Goal: Task Accomplishment & Management: Complete application form

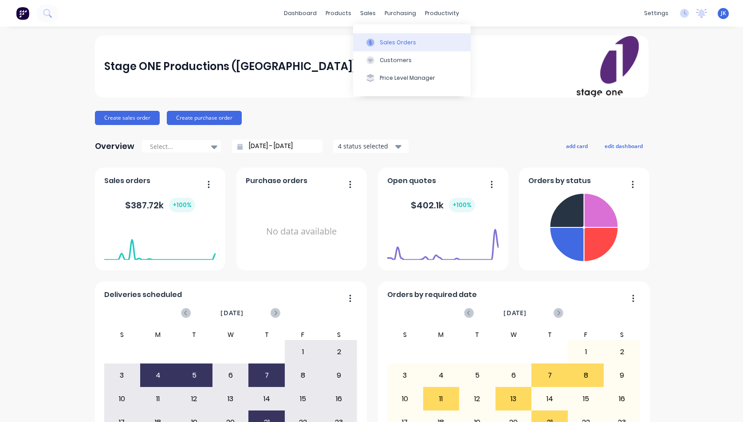
click at [389, 42] on div "Sales Orders" at bounding box center [398, 43] width 36 height 8
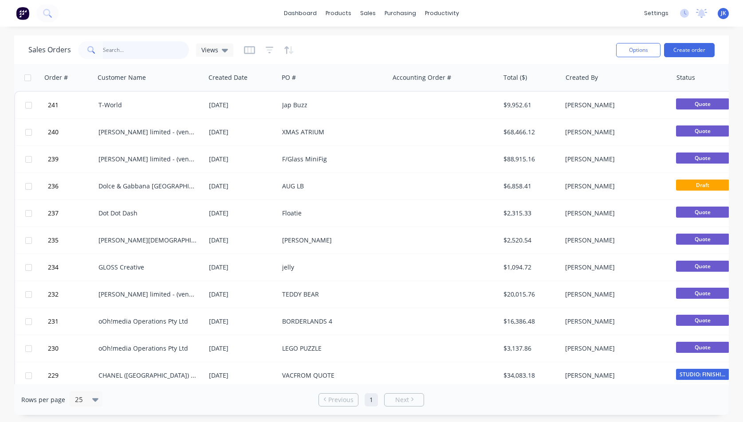
drag, startPoint x: 104, startPoint y: 50, endPoint x: 109, endPoint y: 50, distance: 5.3
click at [104, 50] on input "text" at bounding box center [146, 50] width 87 height 18
click at [225, 49] on icon at bounding box center [225, 51] width 6 height 4
click at [251, 50] on icon "button" at bounding box center [249, 50] width 11 height 9
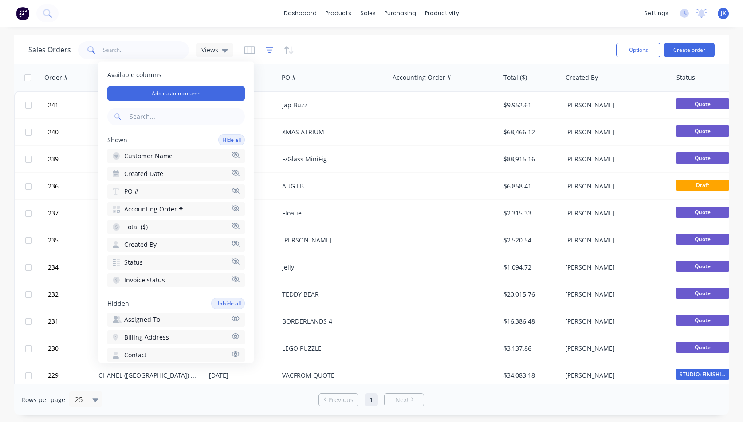
click at [271, 49] on icon "button" at bounding box center [270, 50] width 8 height 9
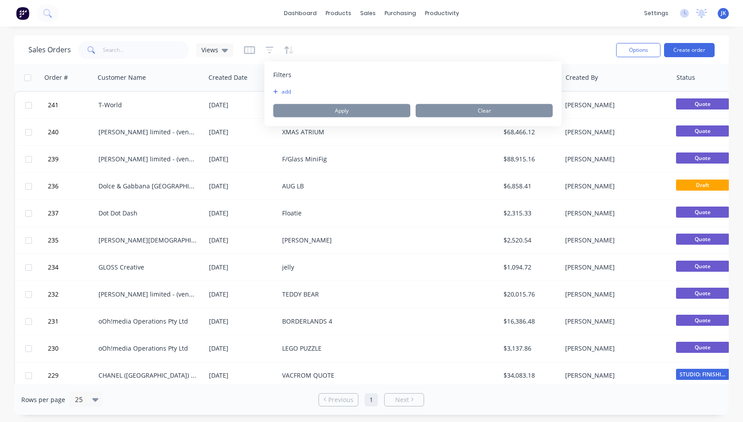
click at [286, 91] on button "add" at bounding box center [284, 91] width 22 height 7
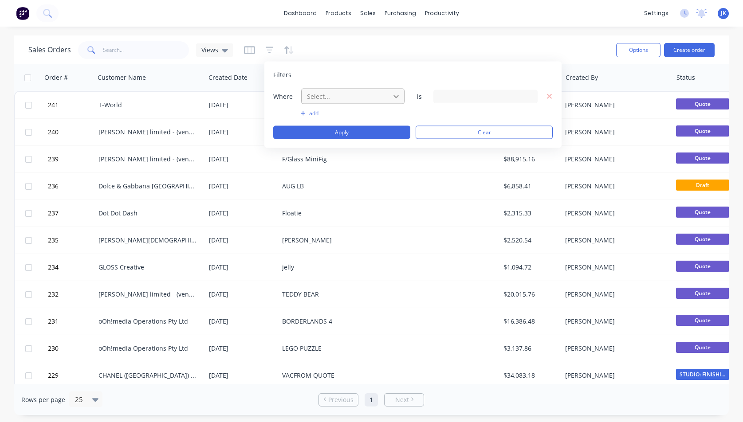
click at [400, 95] on div at bounding box center [396, 96] width 16 height 16
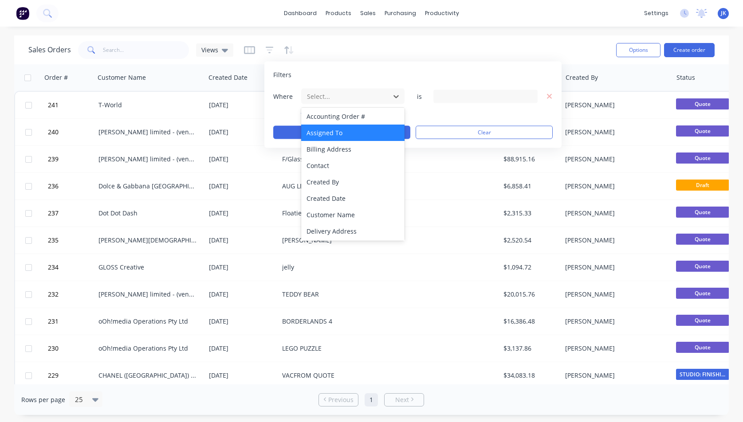
scroll to position [2, 0]
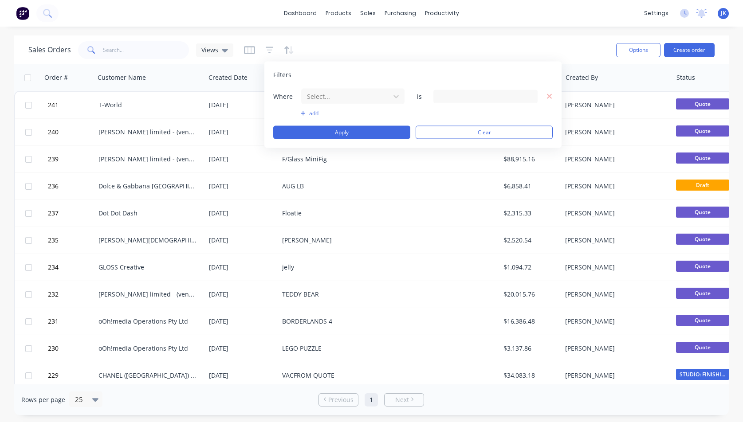
click at [453, 96] on div at bounding box center [485, 96] width 104 height 13
click at [451, 96] on div at bounding box center [485, 96] width 104 height 13
click at [395, 94] on icon at bounding box center [396, 96] width 9 height 9
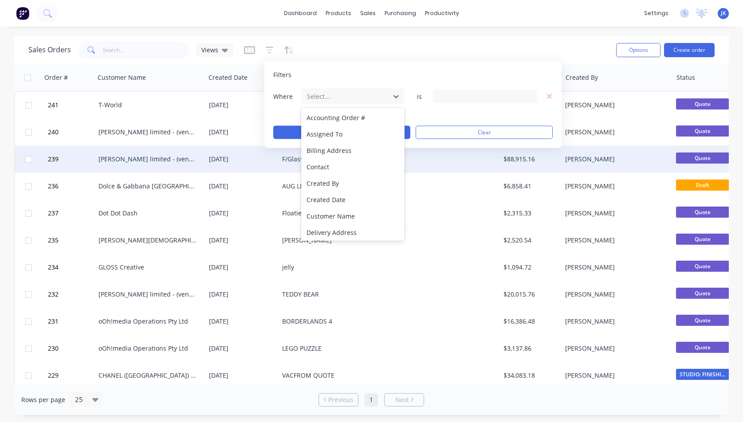
click at [315, 167] on div "Contact" at bounding box center [352, 167] width 103 height 16
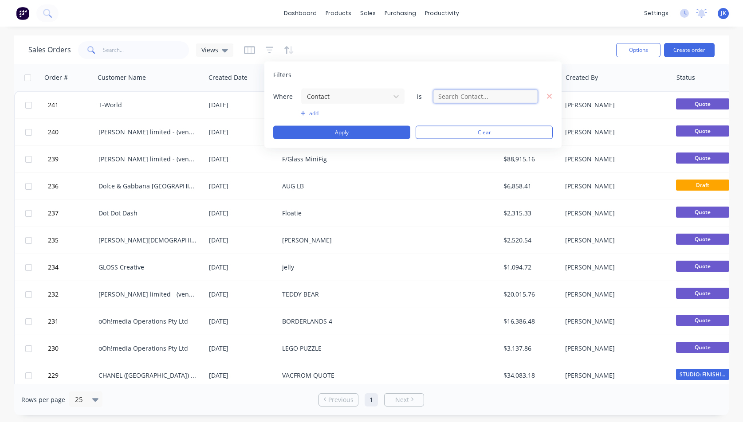
click at [509, 96] on input "text" at bounding box center [485, 96] width 104 height 13
click at [442, 97] on input "text" at bounding box center [485, 96] width 104 height 13
click at [310, 112] on button "add" at bounding box center [353, 113] width 104 height 7
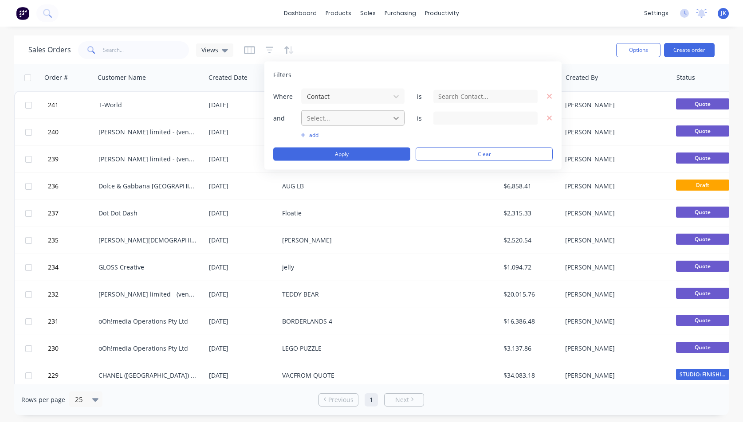
click at [397, 117] on icon at bounding box center [396, 118] width 9 height 9
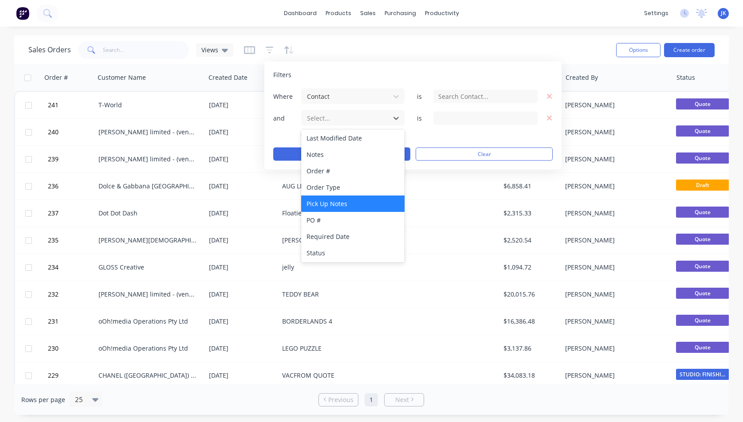
scroll to position [199, 0]
click at [251, 47] on icon "button" at bounding box center [249, 50] width 11 height 9
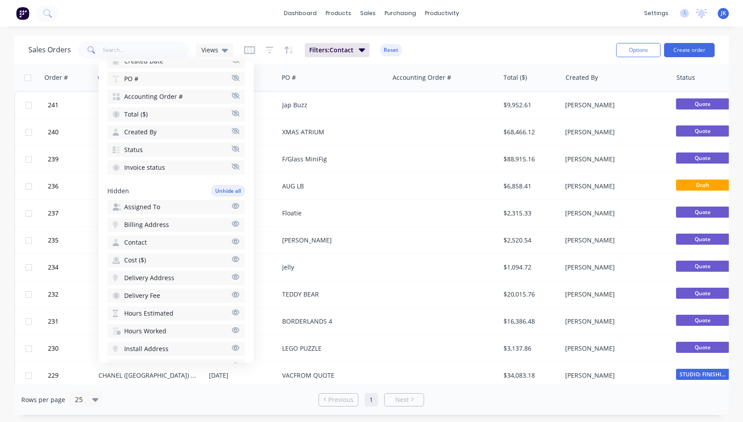
scroll to position [110, 0]
click at [154, 208] on span "Assigned To" at bounding box center [142, 209] width 36 height 9
click at [104, 49] on input "text" at bounding box center [146, 50] width 87 height 18
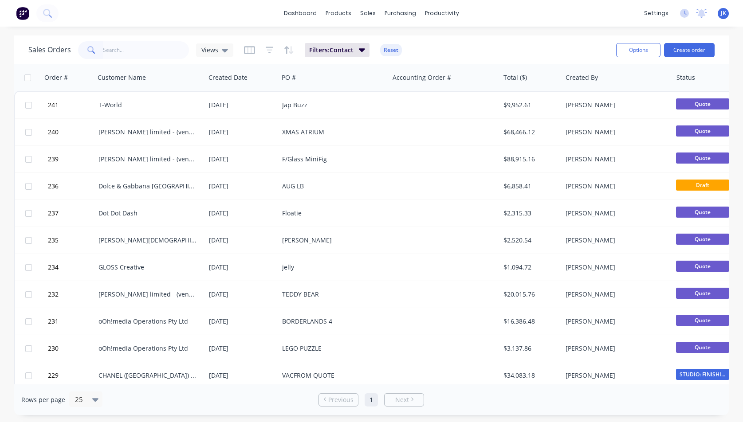
click at [387, 50] on button "Reset" at bounding box center [391, 50] width 22 height 12
click at [224, 50] on icon at bounding box center [225, 51] width 6 height 4
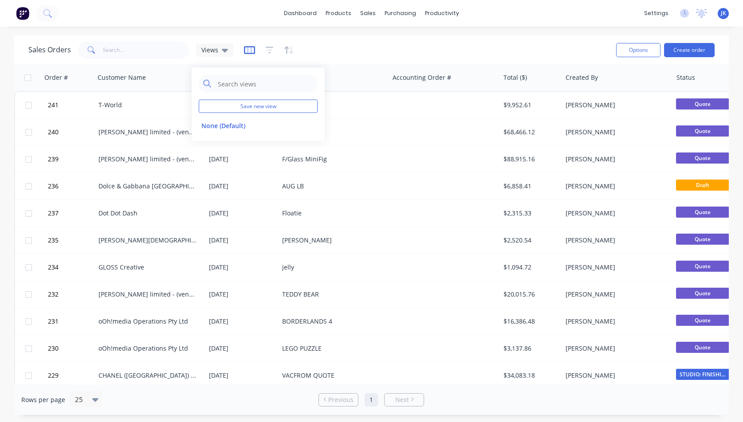
click at [252, 49] on icon "button" at bounding box center [249, 50] width 11 height 9
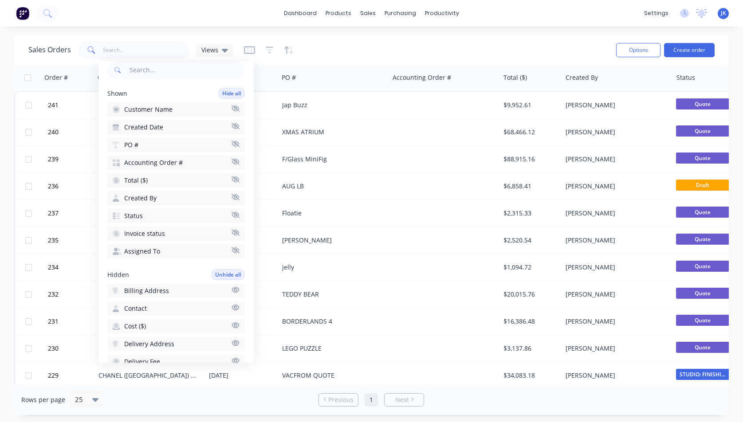
scroll to position [55, 0]
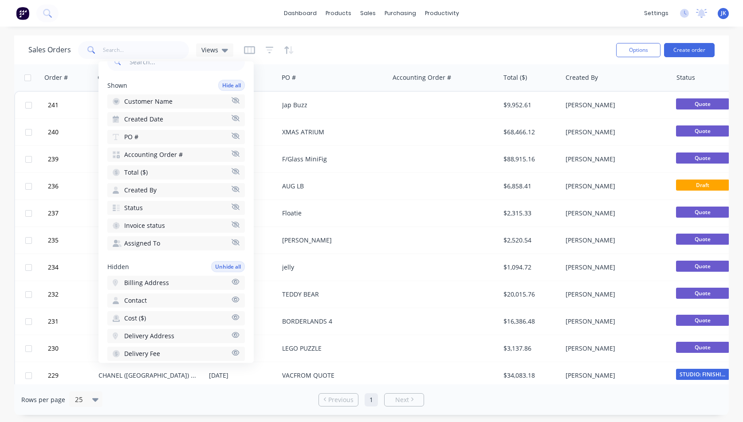
click at [137, 208] on span "Status" at bounding box center [133, 208] width 19 height 9
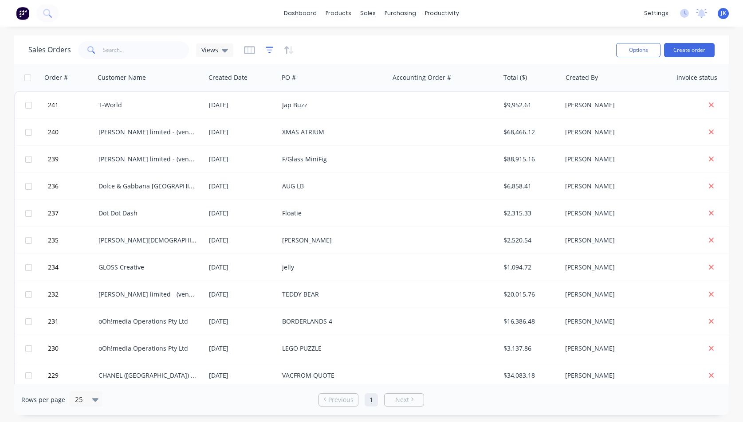
click at [271, 49] on icon "button" at bounding box center [270, 50] width 8 height 9
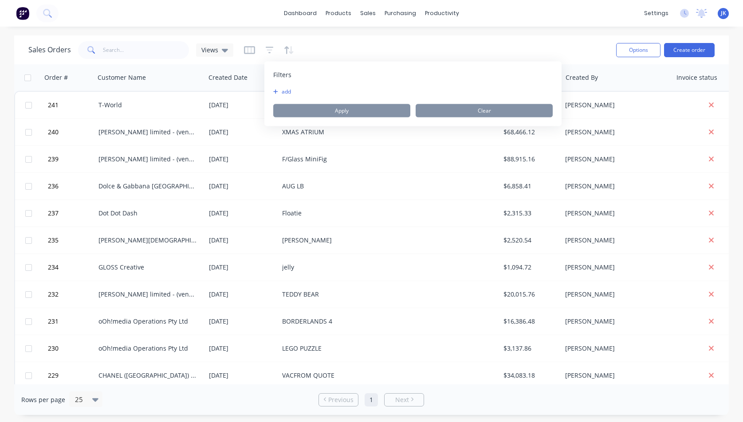
click at [303, 92] on div "add" at bounding box center [413, 91] width 280 height 7
click at [290, 91] on button "add" at bounding box center [284, 91] width 22 height 7
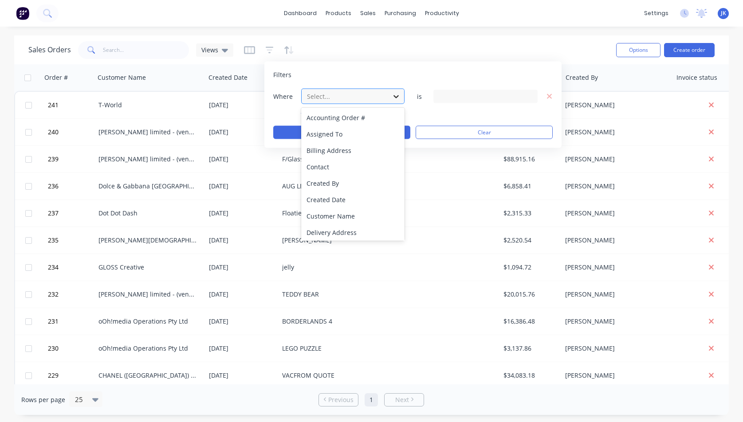
click at [398, 95] on icon at bounding box center [396, 96] width 5 height 3
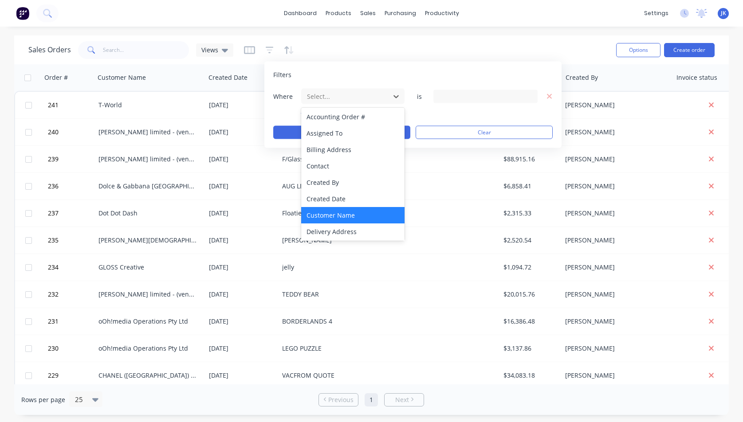
scroll to position [0, 0]
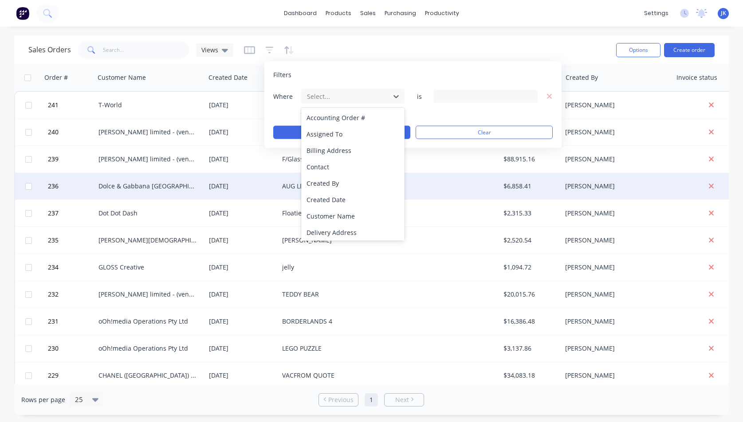
click at [453, 173] on div at bounding box center [444, 186] width 110 height 27
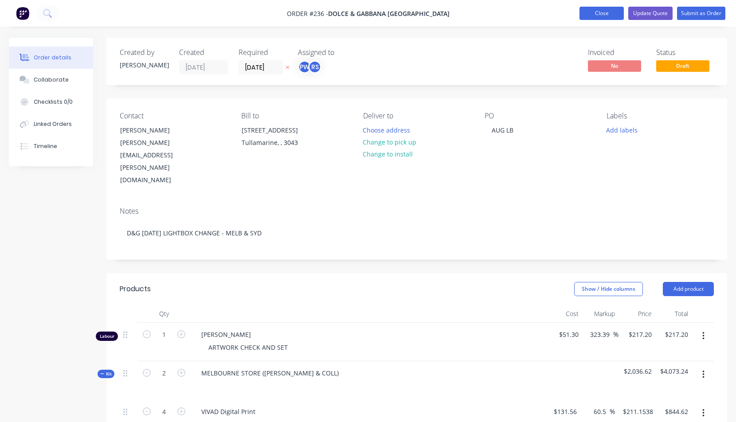
click at [583, 12] on button "Close" at bounding box center [602, 13] width 44 height 13
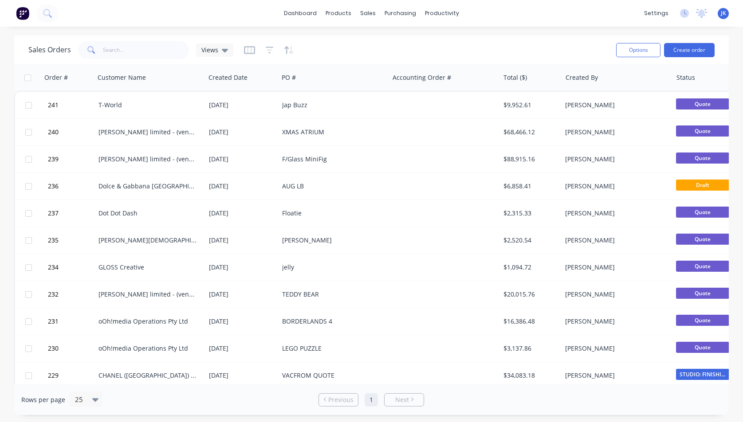
drag, startPoint x: 645, startPoint y: 47, endPoint x: 635, endPoint y: 58, distance: 14.1
click at [644, 47] on button "Options" at bounding box center [638, 50] width 44 height 14
click at [555, 42] on div "Sales Orders Views" at bounding box center [318, 50] width 581 height 22
click at [691, 47] on button "Create order" at bounding box center [689, 50] width 51 height 14
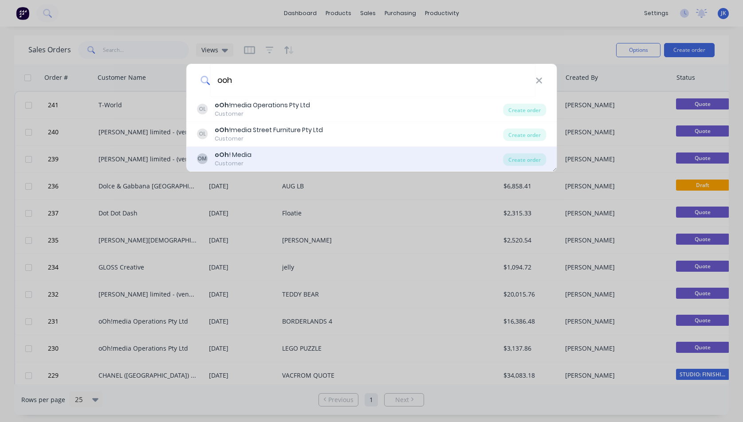
type input "ooh"
click at [231, 156] on div "oOh ! Media" at bounding box center [233, 154] width 37 height 9
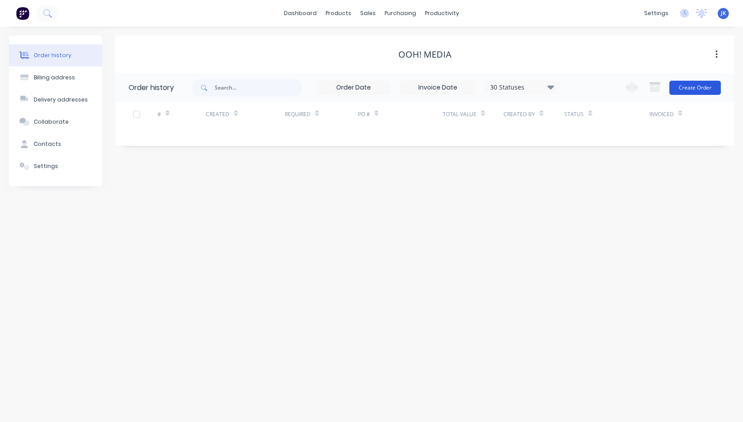
click at [695, 84] on button "Create Order" at bounding box center [694, 88] width 51 height 14
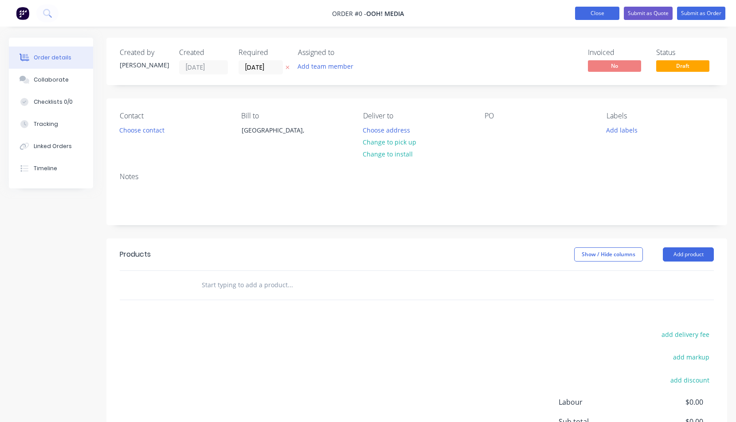
click at [594, 13] on button "Close" at bounding box center [597, 13] width 44 height 13
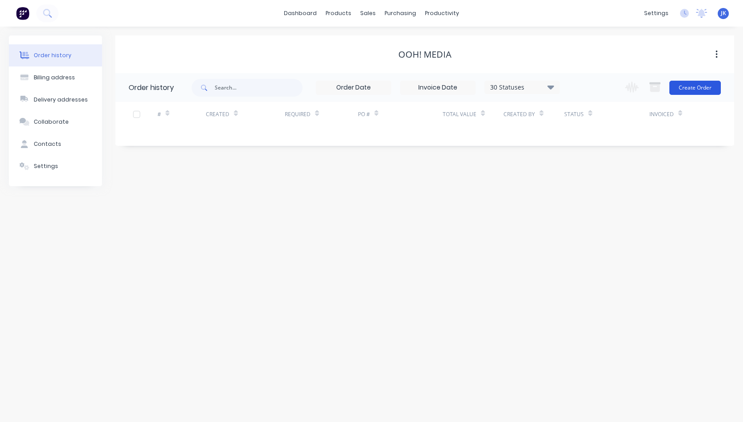
click at [690, 88] on button "Create Order" at bounding box center [694, 88] width 51 height 14
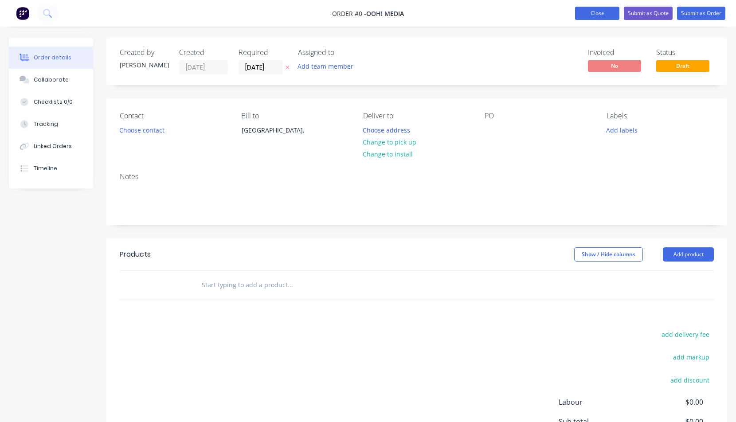
click at [597, 12] on button "Close" at bounding box center [597, 13] width 44 height 13
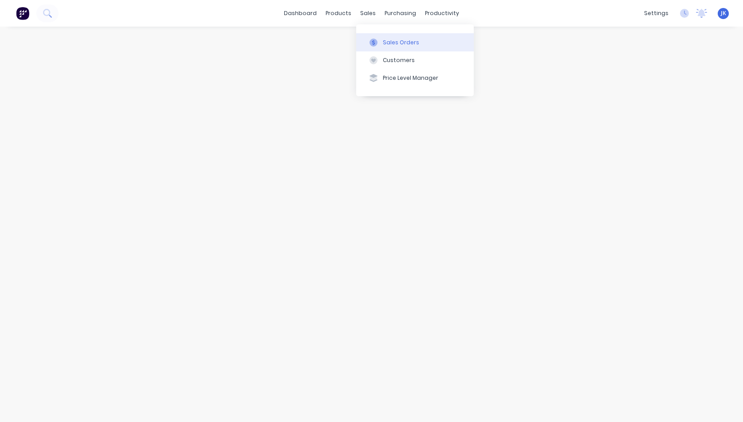
click at [402, 42] on div "Sales Orders" at bounding box center [401, 43] width 36 height 8
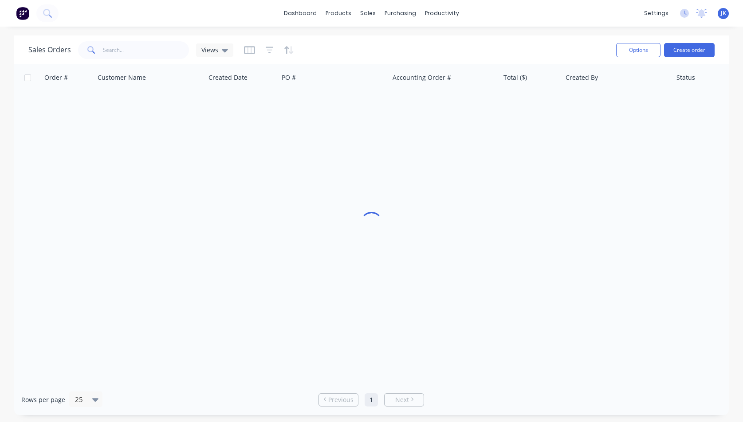
click at [265, 11] on div "dashboard products sales purchasing productivity dashboard products Product Cat…" at bounding box center [371, 13] width 743 height 27
click at [298, 12] on link "dashboard" at bounding box center [301, 13] width 42 height 13
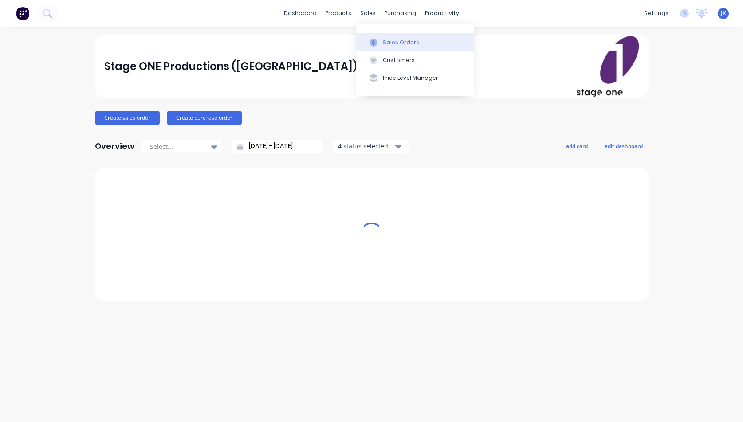
click at [396, 39] on div "Sales Orders" at bounding box center [401, 43] width 36 height 8
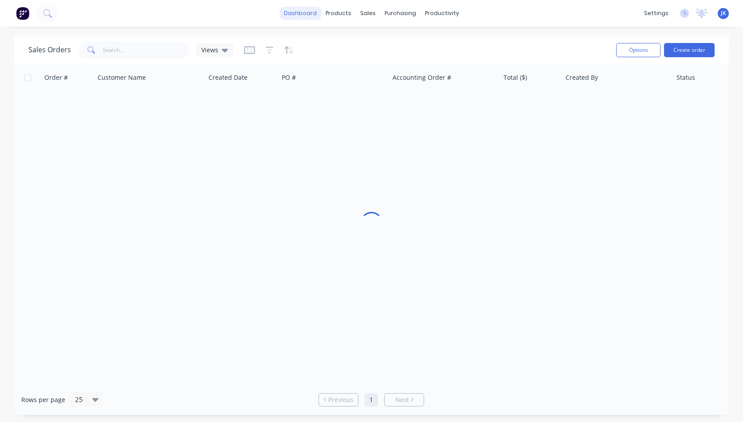
click at [305, 12] on link "dashboard" at bounding box center [301, 13] width 42 height 13
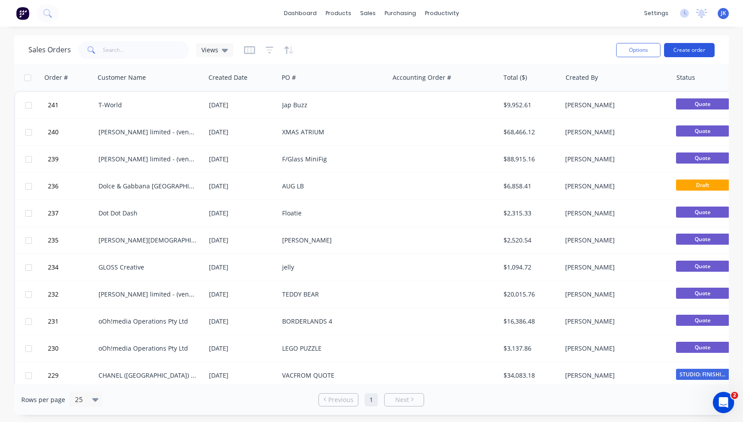
click at [680, 50] on button "Create order" at bounding box center [689, 50] width 51 height 14
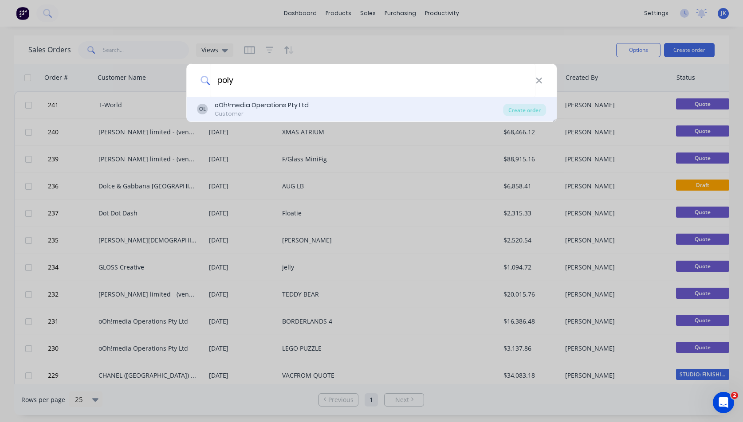
type input "poly"
click at [232, 105] on div "oOh!media Operations Pty Ltd" at bounding box center [262, 105] width 94 height 9
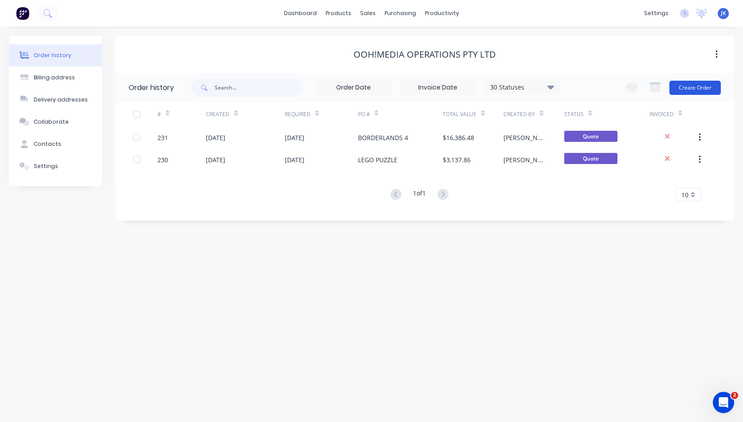
click at [691, 85] on button "Create Order" at bounding box center [694, 88] width 51 height 14
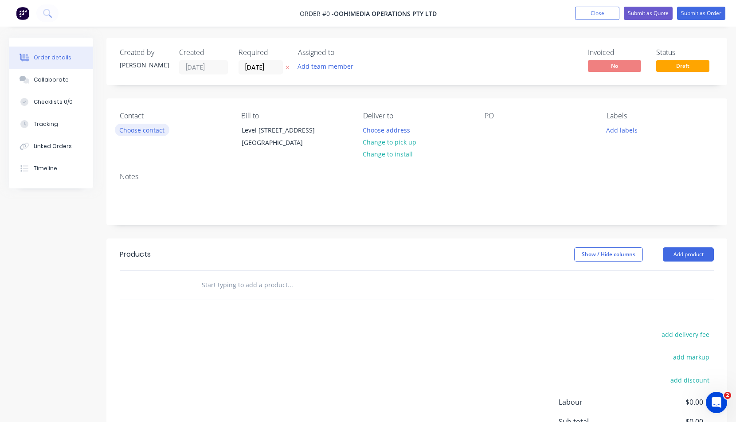
click at [138, 130] on button "Choose contact" at bounding box center [142, 130] width 55 height 12
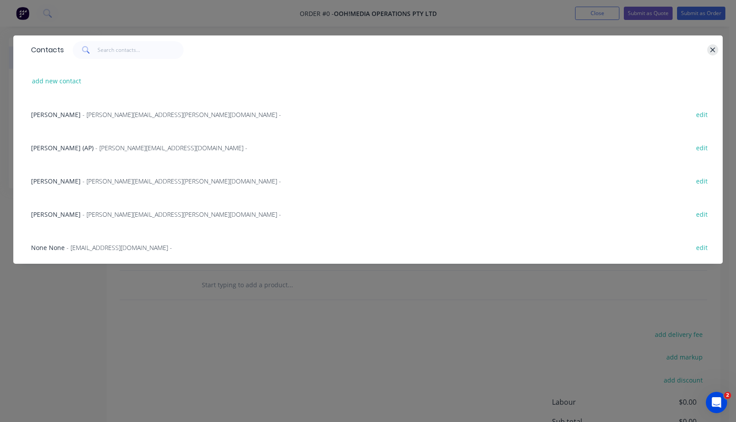
click at [713, 49] on icon "button" at bounding box center [713, 49] width 5 height 5
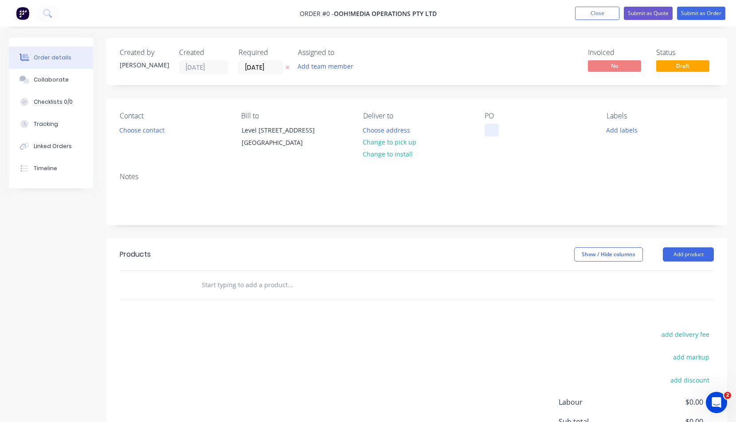
click at [489, 132] on div at bounding box center [492, 130] width 14 height 13
click at [681, 254] on button "Add product" at bounding box center [688, 255] width 51 height 14
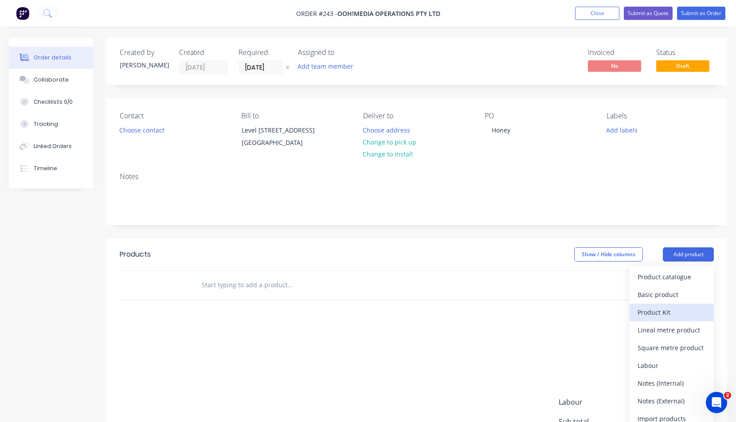
click at [655, 311] on div "Product Kit" at bounding box center [672, 312] width 68 height 13
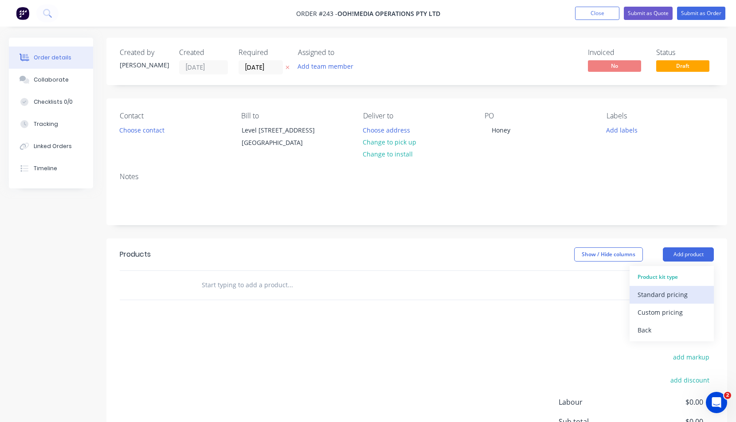
click at [651, 295] on div "Standard pricing" at bounding box center [672, 294] width 68 height 13
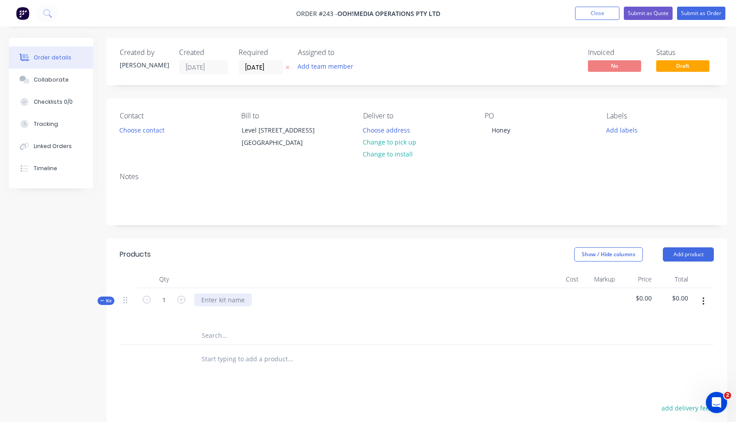
click at [209, 299] on div at bounding box center [223, 300] width 58 height 13
click at [705, 300] on icon "button" at bounding box center [704, 302] width 2 height 10
click at [658, 341] on div "Add product to kit" at bounding box center [672, 342] width 68 height 13
drag, startPoint x: 648, startPoint y: 377, endPoint x: 635, endPoint y: 369, distance: 15.0
click at [648, 377] on div "Basic product" at bounding box center [672, 378] width 68 height 13
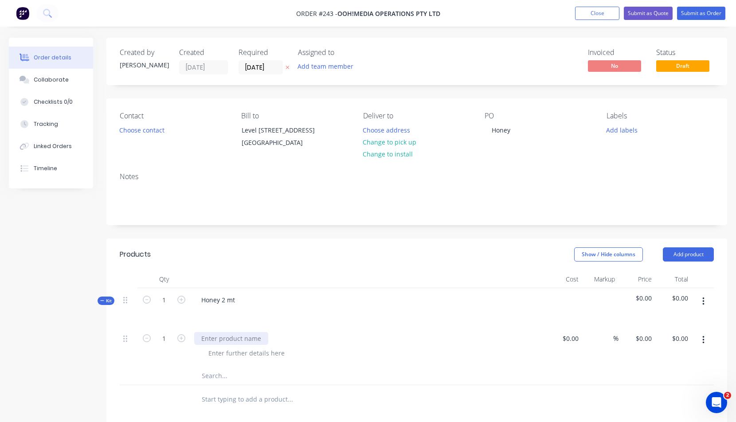
click at [197, 342] on div at bounding box center [231, 338] width 74 height 13
click at [569, 339] on div "$0.00" at bounding box center [571, 338] width 24 height 13
type input "$100.00"
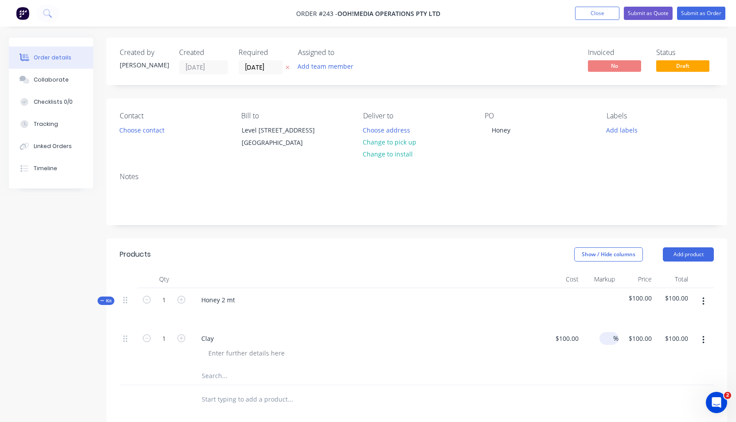
click at [615, 337] on span "%" at bounding box center [616, 339] width 5 height 10
type input "40"
type input "$140.00"
drag, startPoint x: 702, startPoint y: 301, endPoint x: 701, endPoint y: 305, distance: 4.5
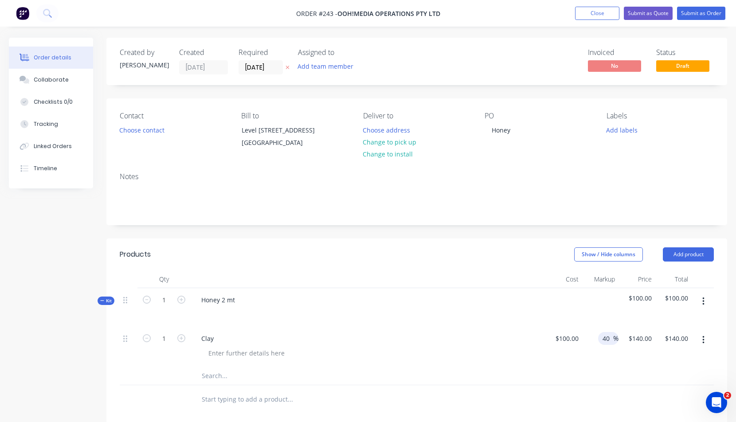
click at [703, 301] on icon "button" at bounding box center [704, 302] width 2 height 10
click at [673, 343] on div "Add product to kit" at bounding box center [672, 342] width 68 height 13
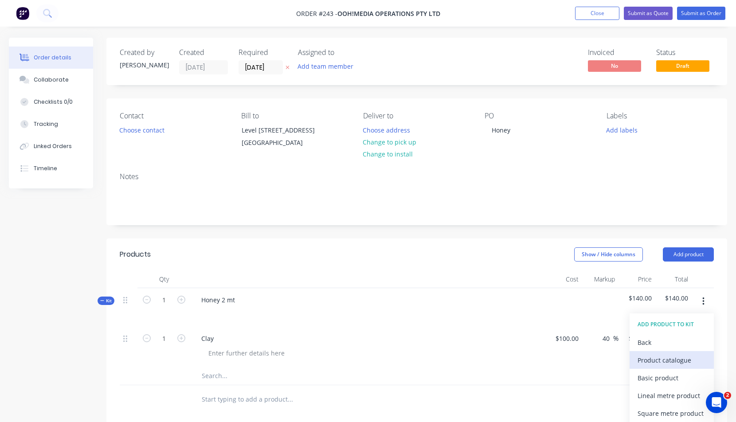
click at [670, 361] on div "Product catalogue" at bounding box center [672, 360] width 68 height 13
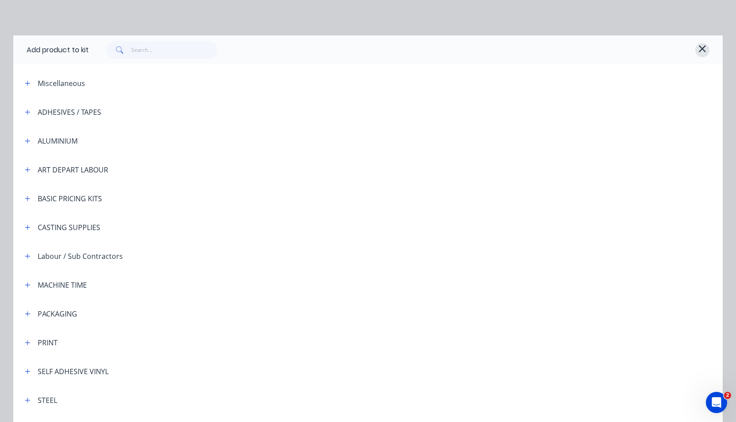
click at [699, 47] on icon "button" at bounding box center [703, 48] width 8 height 11
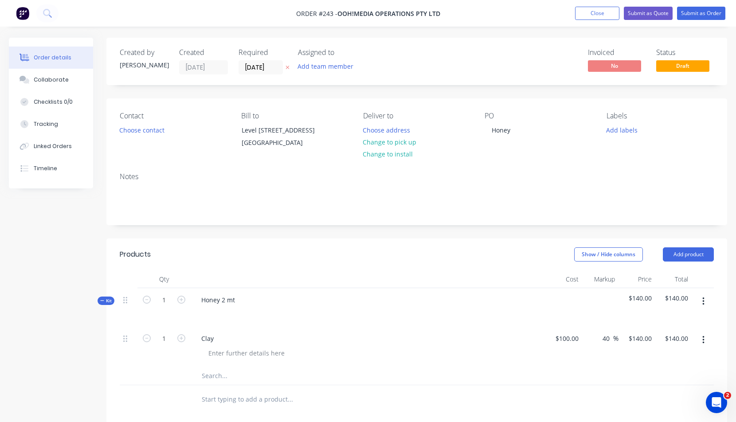
click at [703, 299] on icon "button" at bounding box center [704, 302] width 2 height 10
click at [664, 342] on div "Add product to kit" at bounding box center [672, 342] width 68 height 13
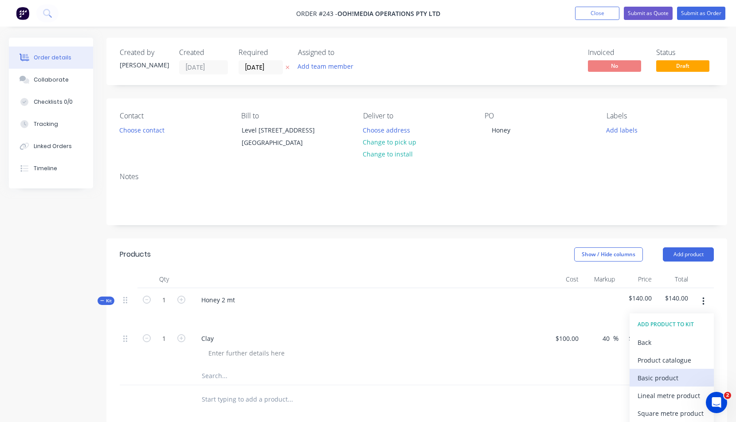
click at [651, 376] on div "Basic product" at bounding box center [672, 378] width 68 height 13
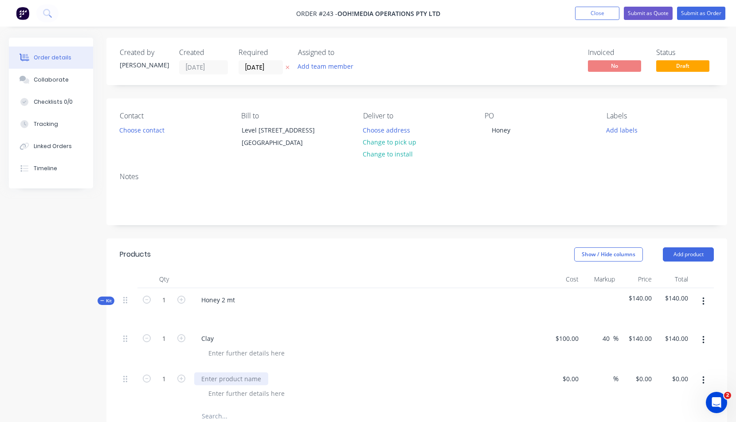
click at [208, 375] on div at bounding box center [231, 379] width 74 height 13
click at [567, 378] on div "$0.00" at bounding box center [564, 387] width 37 height 40
type input "$450.00"
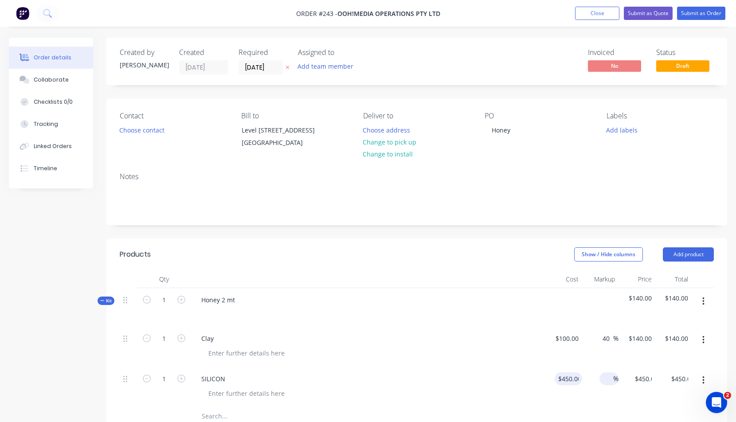
click at [612, 379] on input at bounding box center [608, 379] width 10 height 13
type input "4"
type input "50"
type input "$675.00"
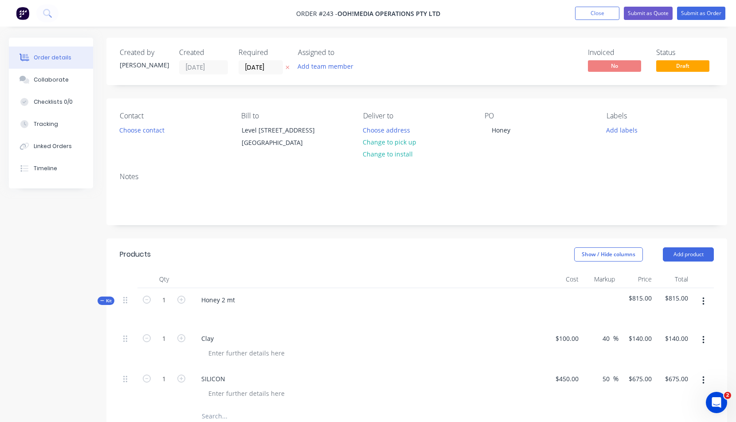
click at [590, 388] on div "50 50 %" at bounding box center [601, 387] width 37 height 40
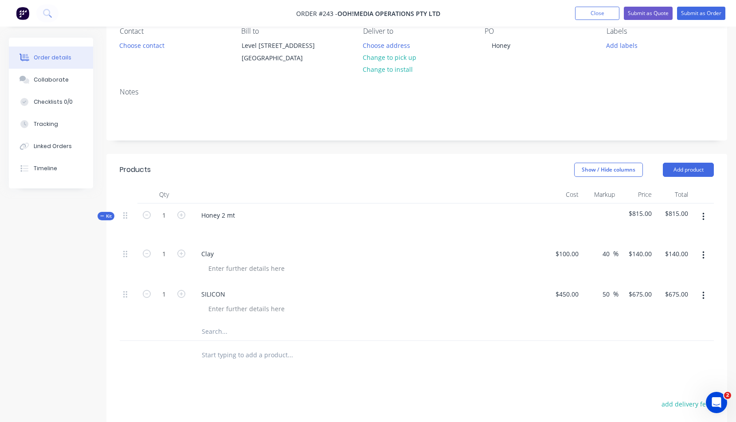
scroll to position [99, 0]
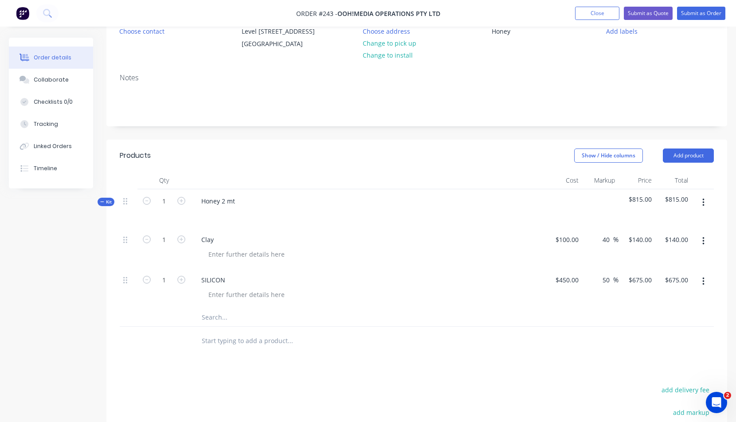
click at [702, 199] on button "button" at bounding box center [703, 203] width 21 height 16
click at [673, 244] on div "Add product to kit" at bounding box center [672, 243] width 68 height 13
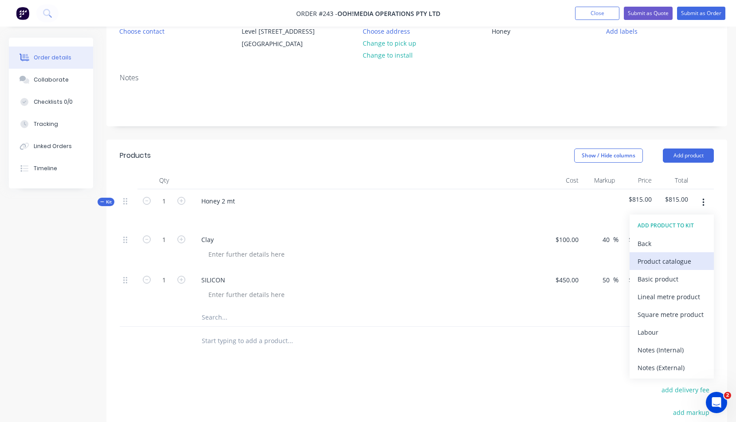
click at [650, 260] on div "Product catalogue" at bounding box center [672, 261] width 68 height 13
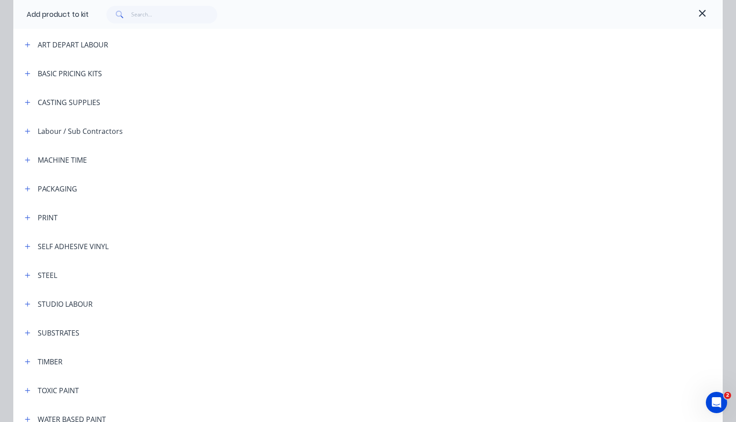
scroll to position [126, 0]
click at [26, 302] on icon "button" at bounding box center [27, 304] width 5 height 6
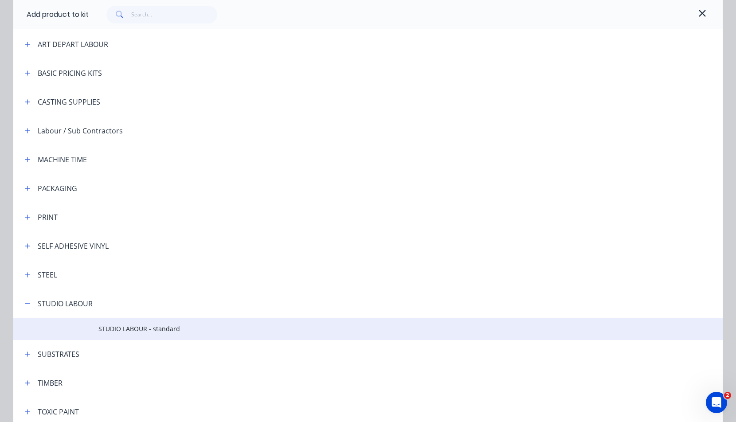
click at [114, 330] on span "STUDIO LABOUR - standard" at bounding box center [348, 328] width 500 height 9
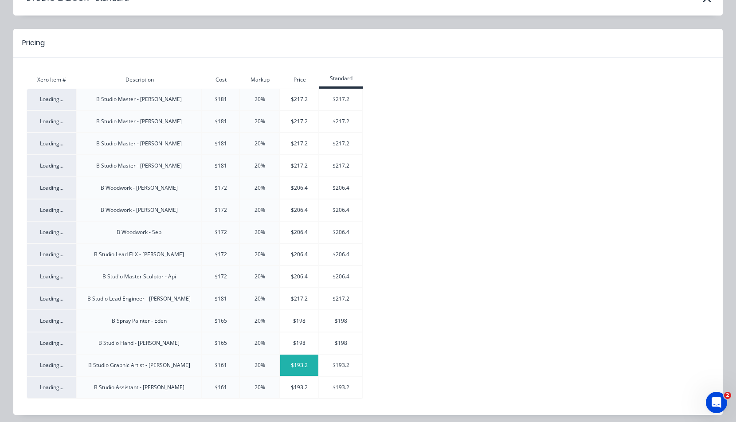
scroll to position [67, 0]
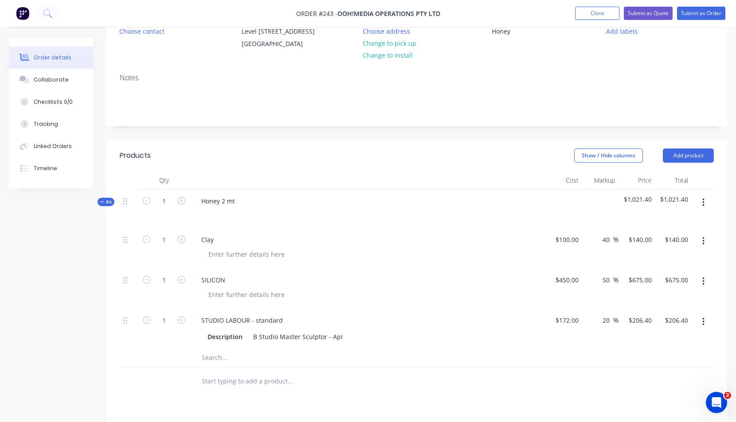
click at [707, 202] on button "button" at bounding box center [703, 203] width 21 height 16
click at [670, 243] on div "Add product to kit" at bounding box center [672, 243] width 68 height 13
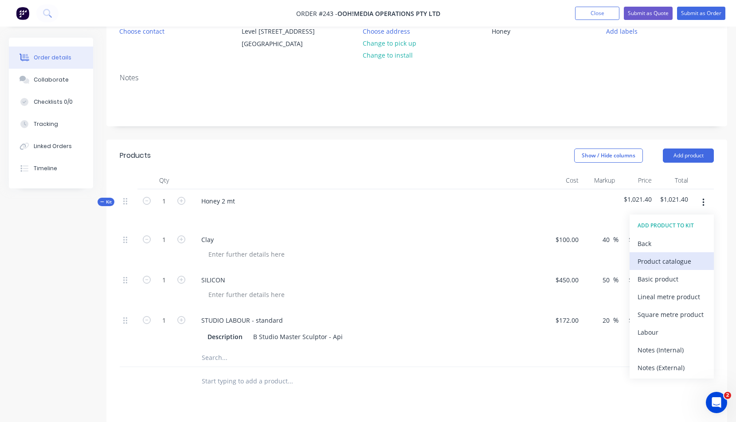
click at [672, 260] on div "Product catalogue" at bounding box center [672, 261] width 68 height 13
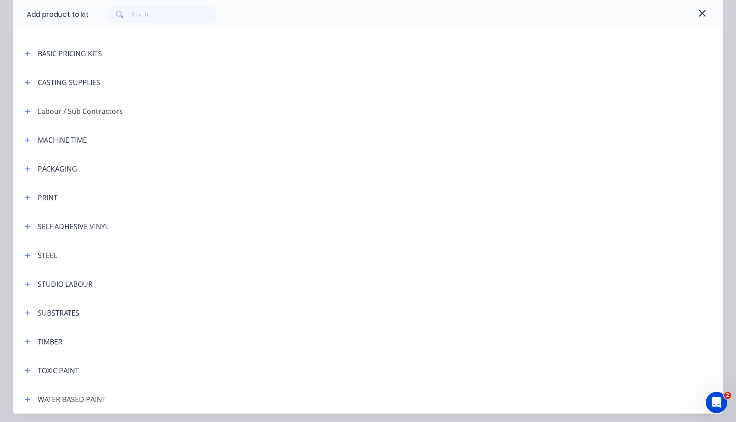
scroll to position [176, 0]
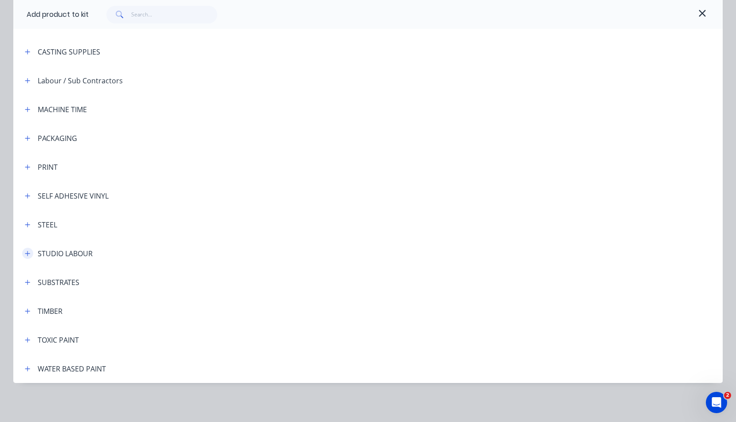
click at [27, 252] on icon "button" at bounding box center [27, 254] width 5 height 6
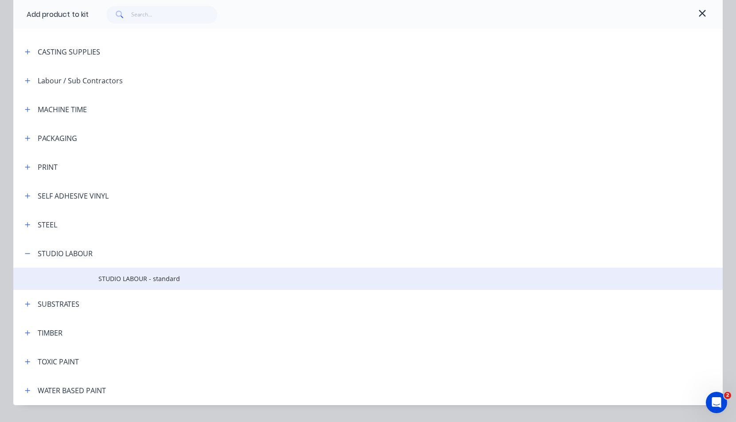
click at [120, 276] on span "STUDIO LABOUR - standard" at bounding box center [348, 278] width 500 height 9
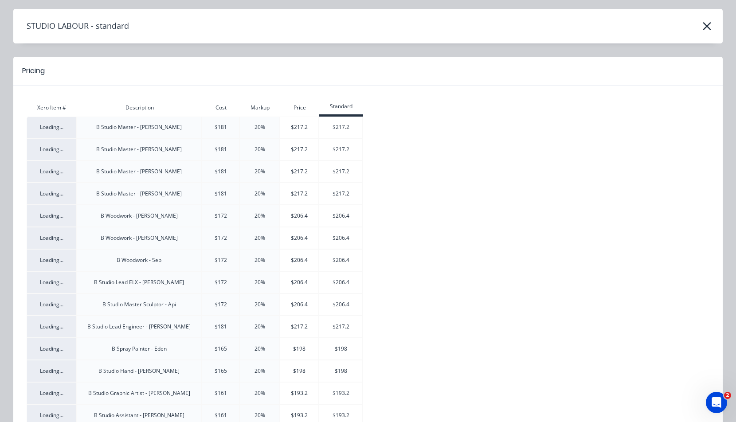
scroll to position [67, 0]
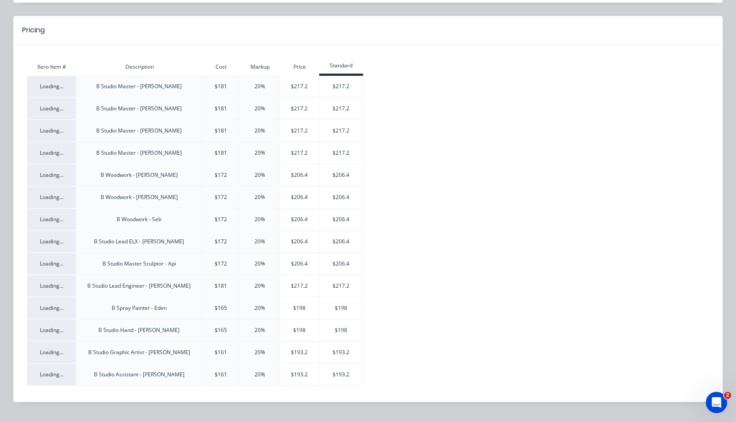
drag, startPoint x: 274, startPoint y: 260, endPoint x: 290, endPoint y: 275, distance: 21.4
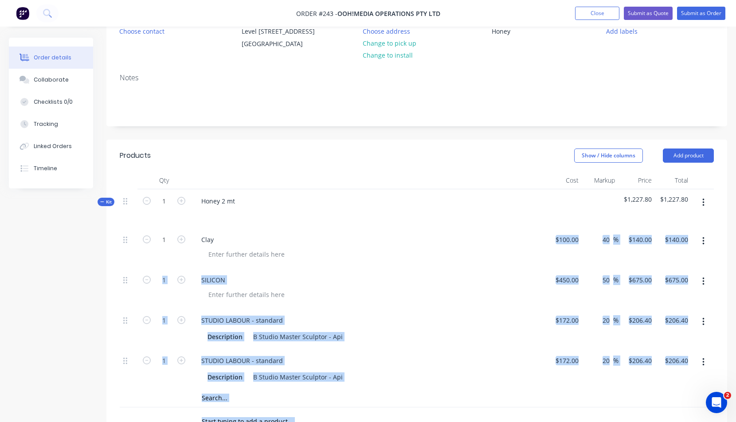
click at [395, 312] on div "STUDIO LABOUR - standard Description B Studio Master Sculptor - Api" at bounding box center [368, 329] width 355 height 40
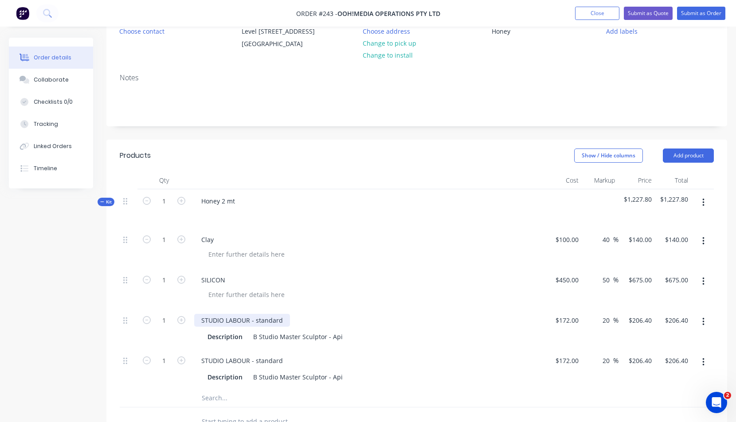
click at [283, 319] on div "STUDIO LABOUR - standard" at bounding box center [242, 320] width 96 height 13
drag, startPoint x: 163, startPoint y: 320, endPoint x: 167, endPoint y: 321, distance: 4.5
click at [167, 247] on input "1" at bounding box center [164, 239] width 23 height 13
type input "8"
type input "$1,651.20"
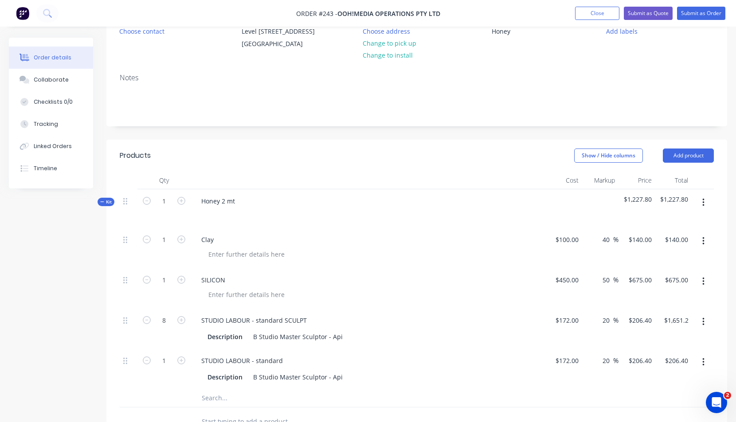
click at [142, 378] on div "1" at bounding box center [164, 369] width 53 height 40
drag, startPoint x: 161, startPoint y: 361, endPoint x: 168, endPoint y: 362, distance: 7.1
click at [168, 247] on input "1" at bounding box center [164, 239] width 23 height 13
type input "8"
type input "$1,651.20"
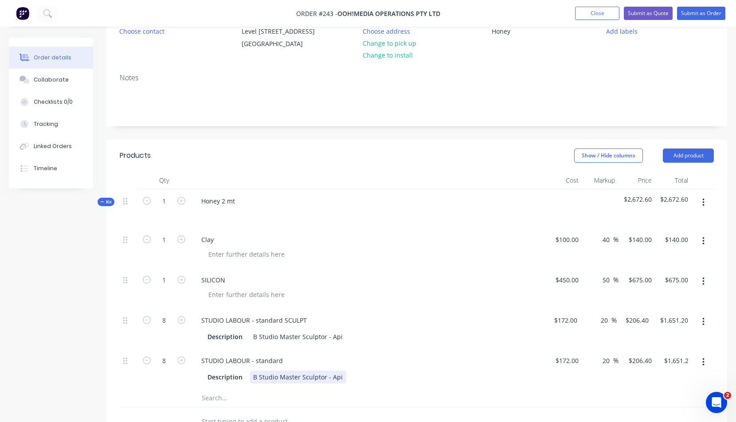
click at [405, 368] on div "STUDIO LABOUR - standard Description B Studio Master Sculptor - Api" at bounding box center [368, 369] width 355 height 40
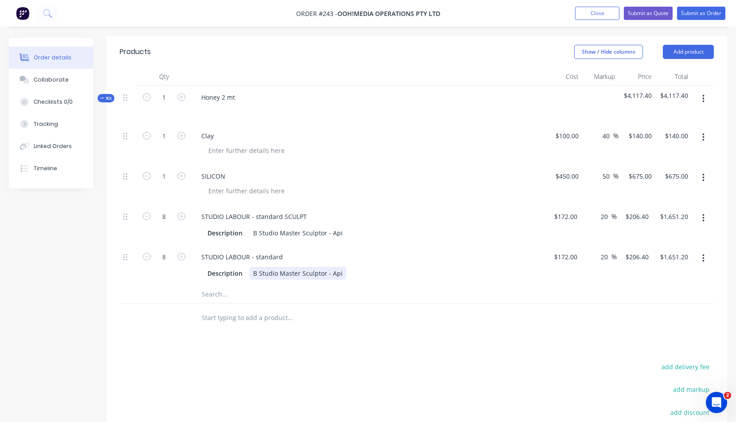
scroll to position [214, 0]
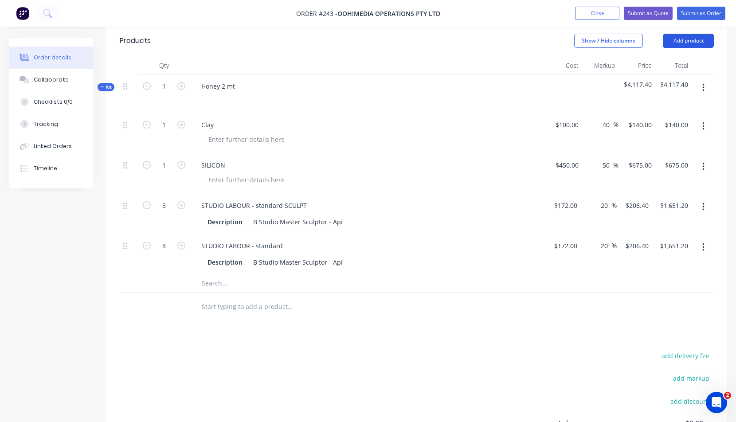
click at [684, 42] on button "Add product" at bounding box center [688, 41] width 51 height 14
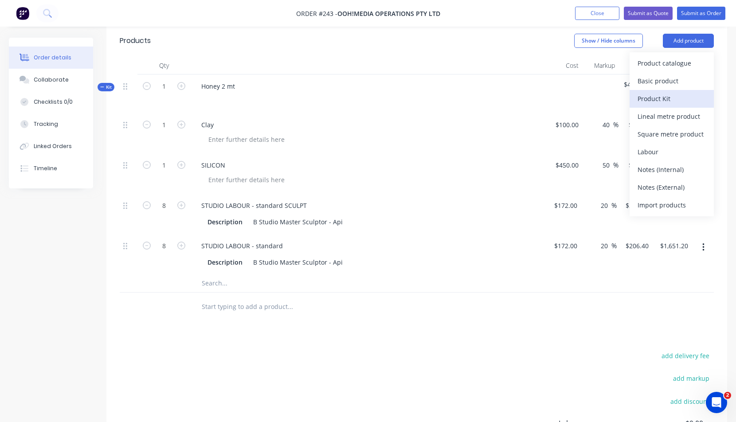
click at [661, 99] on div "Product Kit" at bounding box center [672, 98] width 68 height 13
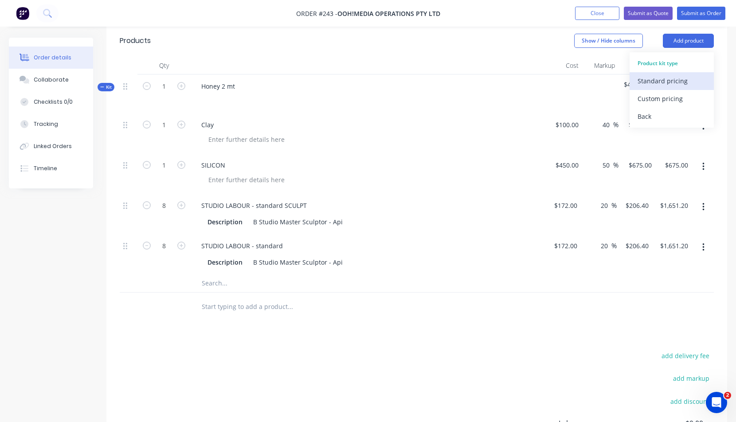
click at [669, 83] on div "Standard pricing" at bounding box center [672, 81] width 68 height 13
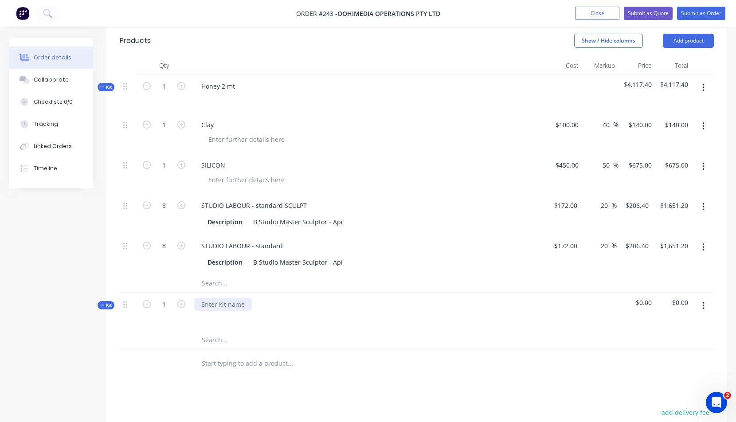
click at [209, 306] on div at bounding box center [223, 304] width 58 height 13
click at [215, 330] on div "HONEY CASTING" at bounding box center [368, 312] width 355 height 39
click at [704, 304] on icon "button" at bounding box center [704, 306] width 2 height 10
click at [664, 346] on div "Add product to kit" at bounding box center [672, 347] width 68 height 13
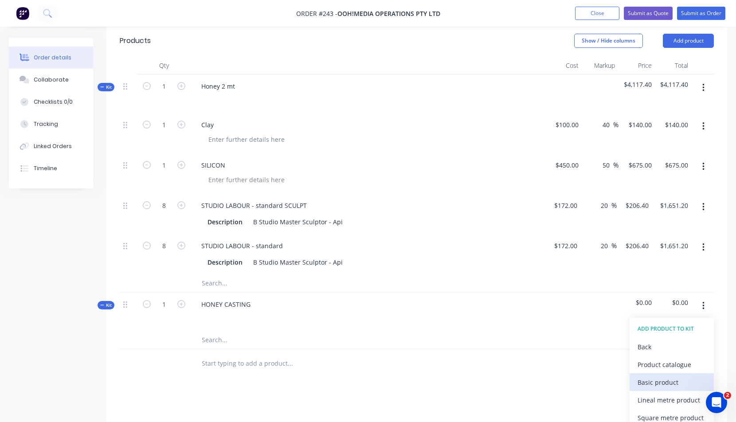
click at [646, 382] on div "Basic product" at bounding box center [672, 382] width 68 height 13
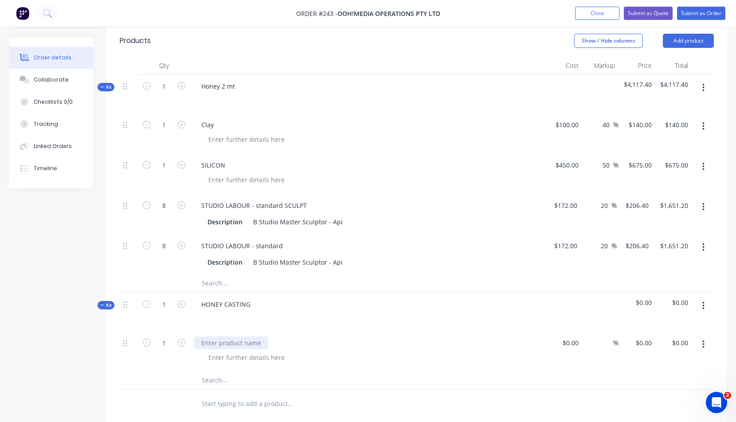
click at [210, 343] on div at bounding box center [231, 343] width 74 height 13
click at [241, 343] on div "CLEAR CAST" at bounding box center [219, 343] width 51 height 13
click at [571, 341] on div "$0.00" at bounding box center [571, 343] width 24 height 13
type input "$660.00"
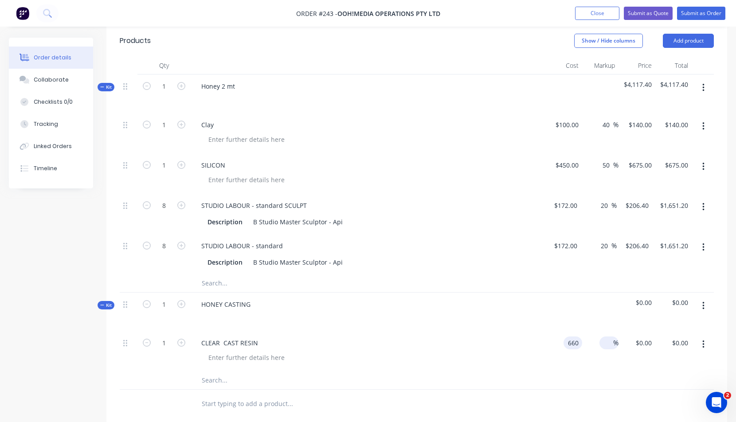
type input "$660.00"
click at [609, 343] on input at bounding box center [608, 343] width 10 height 13
type input "40"
type input "$924.00"
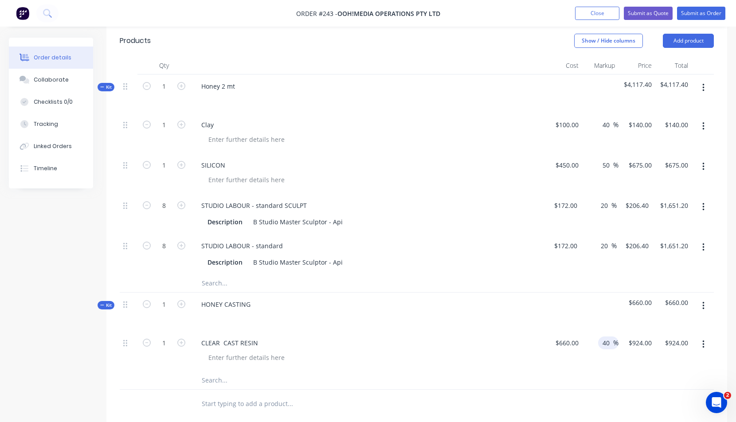
click at [488, 363] on div "CLEAR CAST RESIN" at bounding box center [368, 351] width 355 height 40
click at [705, 303] on button "button" at bounding box center [703, 306] width 21 height 16
click at [661, 347] on div "Add product to kit" at bounding box center [672, 347] width 68 height 13
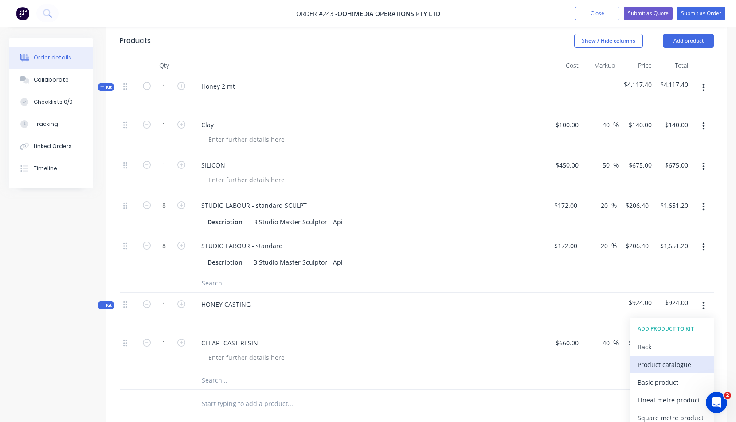
click at [664, 366] on div "Product catalogue" at bounding box center [672, 364] width 68 height 13
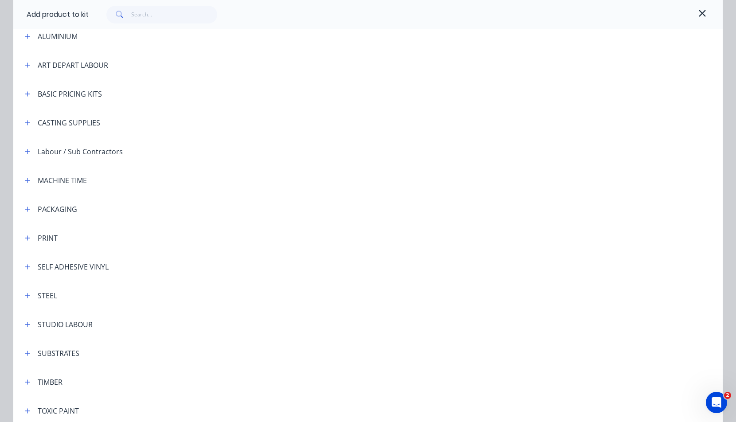
scroll to position [105, 0]
click at [25, 323] on icon "button" at bounding box center [27, 324] width 5 height 6
click at [114, 350] on span "STUDIO LABOUR - standard" at bounding box center [348, 349] width 500 height 9
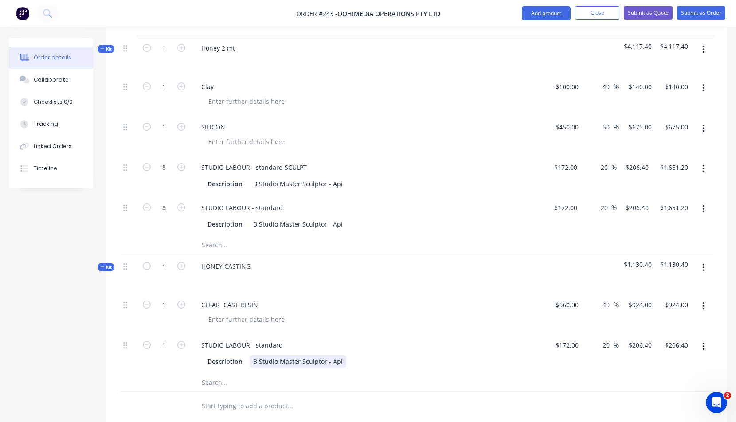
scroll to position [272, 0]
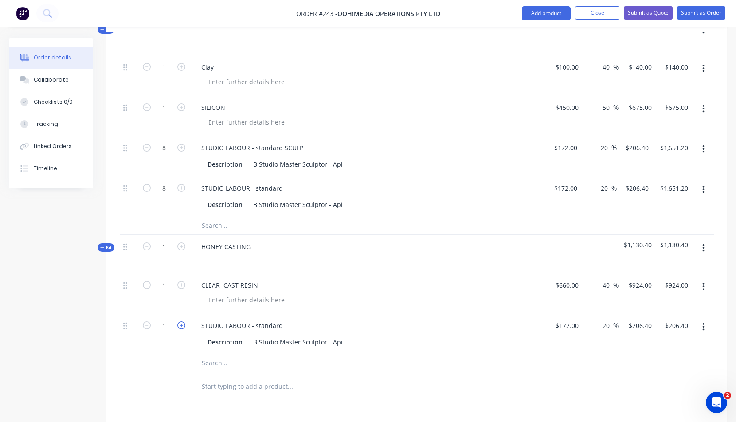
click at [184, 325] on icon "button" at bounding box center [181, 326] width 8 height 8
type input "2"
type input "$412.80"
click at [184, 325] on icon "button" at bounding box center [181, 326] width 8 height 8
type input "3"
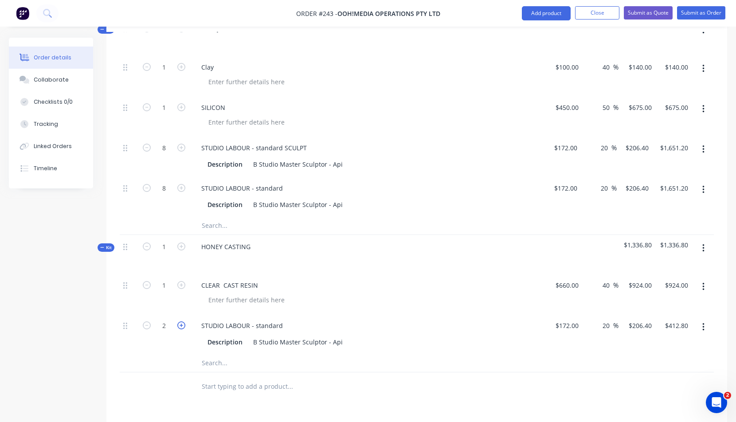
type input "$619.20"
click at [462, 339] on div "Description B Studio Master Sculptor - Api" at bounding box center [366, 342] width 325 height 13
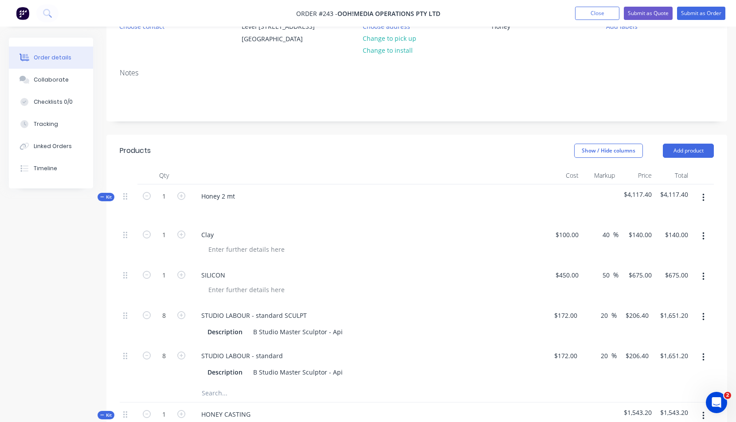
scroll to position [0, 0]
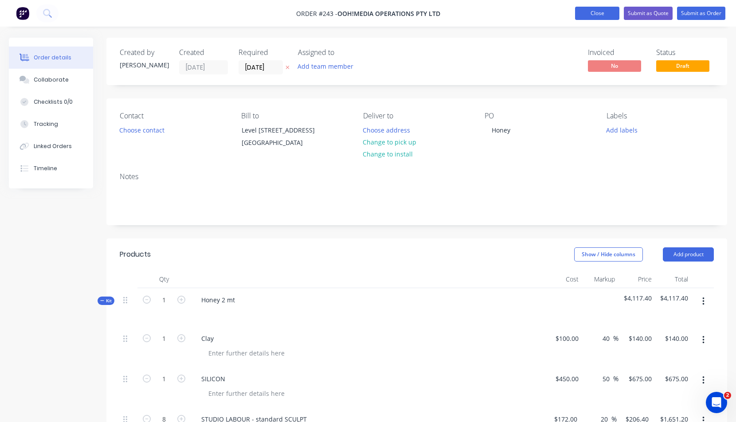
click at [592, 14] on button "Close" at bounding box center [597, 13] width 44 height 13
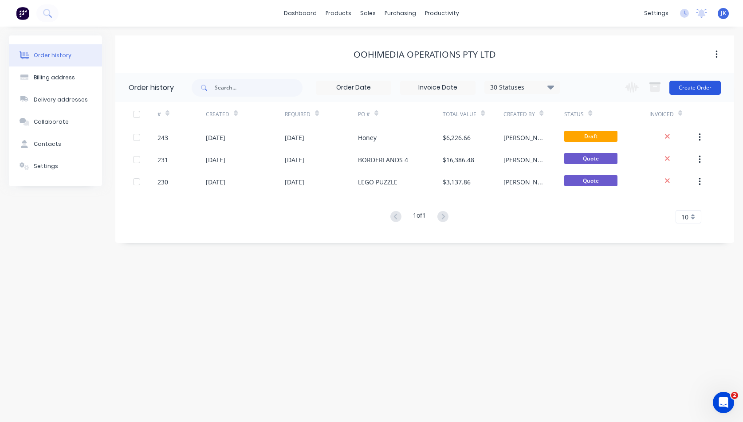
click at [689, 87] on button "Create Order" at bounding box center [694, 88] width 51 height 14
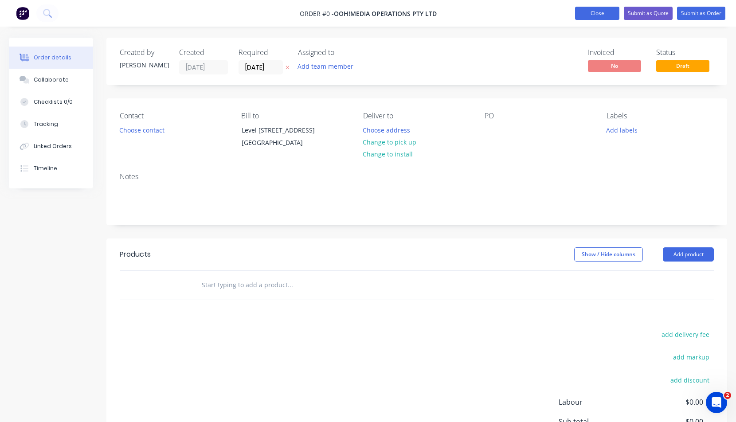
click at [601, 12] on button "Close" at bounding box center [597, 13] width 44 height 13
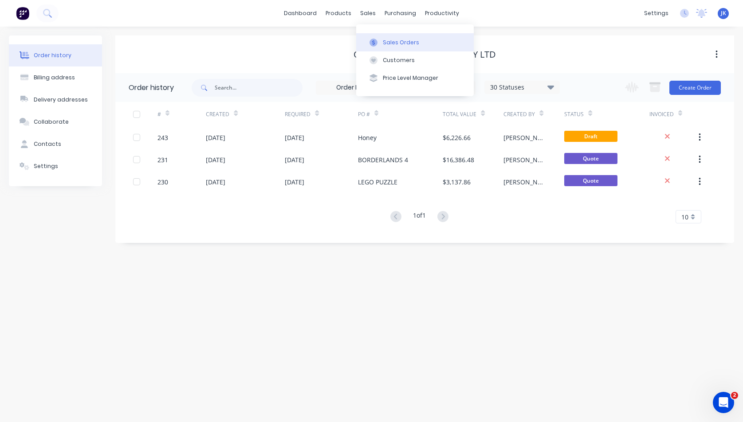
click at [403, 43] on div "Sales Orders" at bounding box center [401, 43] width 36 height 8
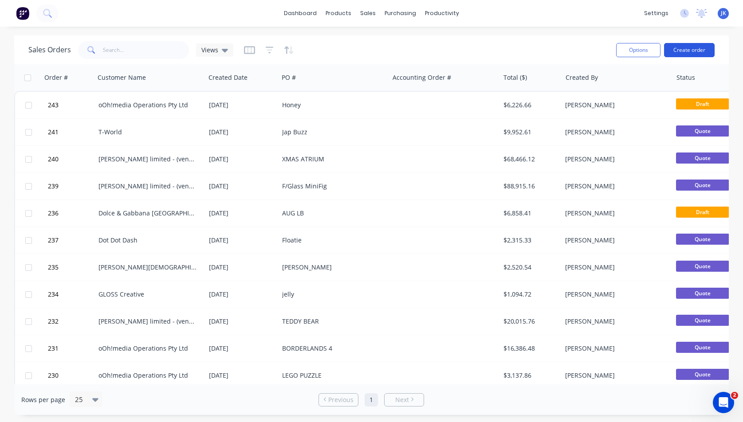
click at [684, 50] on button "Create order" at bounding box center [689, 50] width 51 height 14
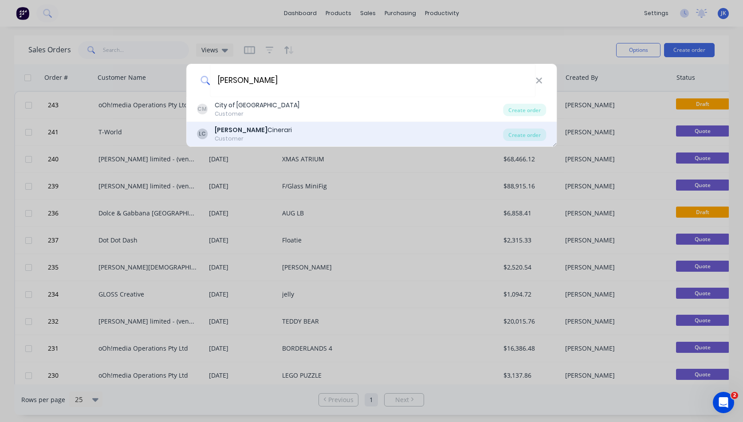
type input "[PERSON_NAME]"
click at [229, 130] on b "[PERSON_NAME]" at bounding box center [241, 130] width 53 height 9
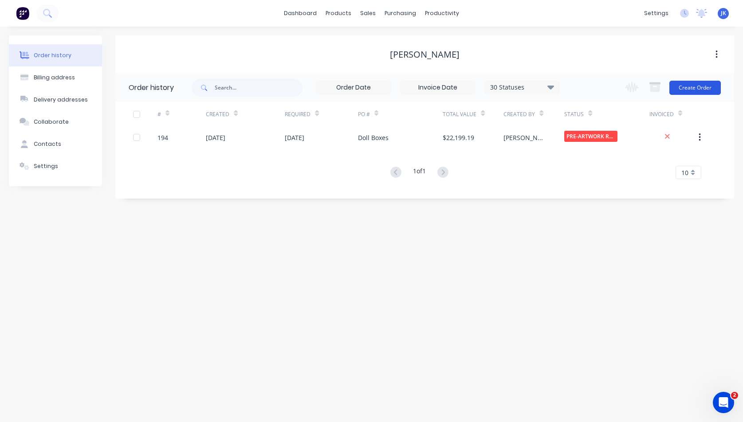
click at [693, 87] on button "Create Order" at bounding box center [694, 88] width 51 height 14
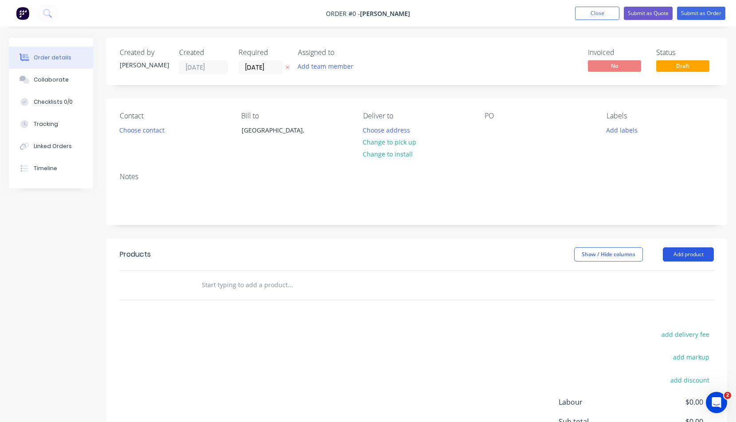
click at [693, 254] on button "Add product" at bounding box center [688, 255] width 51 height 14
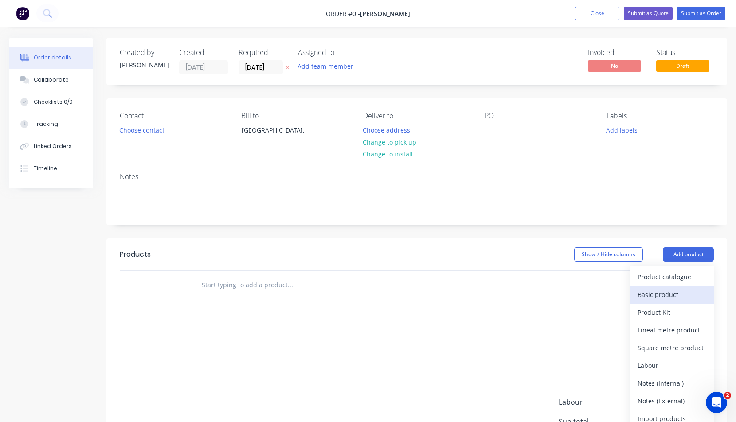
click at [651, 295] on div "Basic product" at bounding box center [672, 294] width 68 height 13
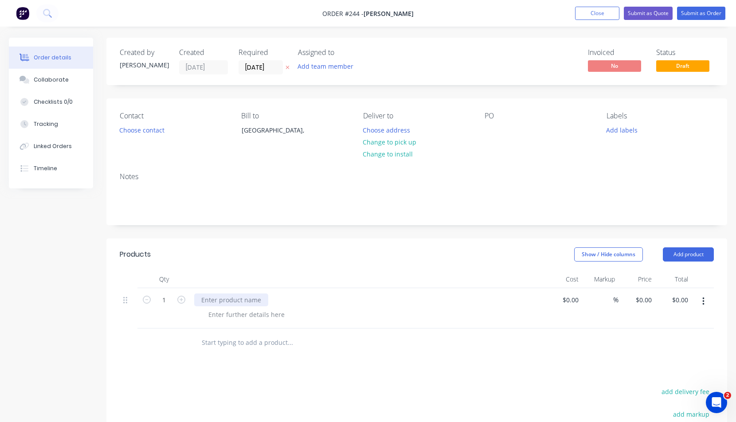
click at [203, 300] on div at bounding box center [231, 300] width 74 height 13
drag, startPoint x: 566, startPoint y: 301, endPoint x: 571, endPoint y: 301, distance: 5.3
click at [567, 301] on div at bounding box center [564, 308] width 37 height 40
type input "$280.00"
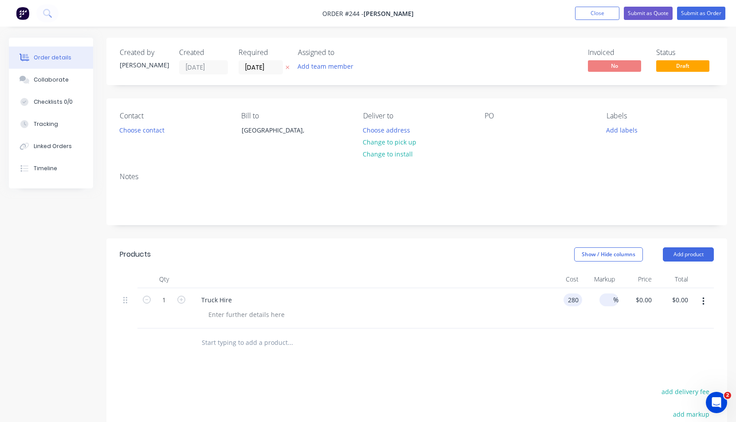
type input "$280.00"
click at [612, 300] on input at bounding box center [608, 300] width 10 height 13
type input "40"
type input "$392.00"
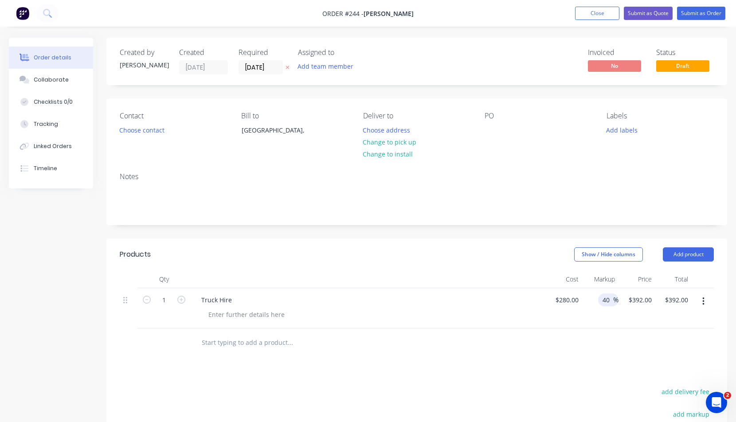
click at [602, 327] on div "40 40 %" at bounding box center [601, 308] width 37 height 40
click at [693, 252] on button "Add product" at bounding box center [688, 255] width 51 height 14
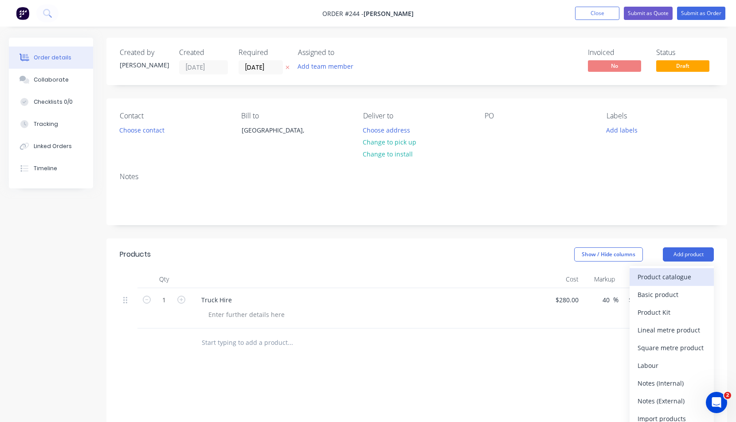
click at [655, 278] on div "Product catalogue" at bounding box center [672, 277] width 68 height 13
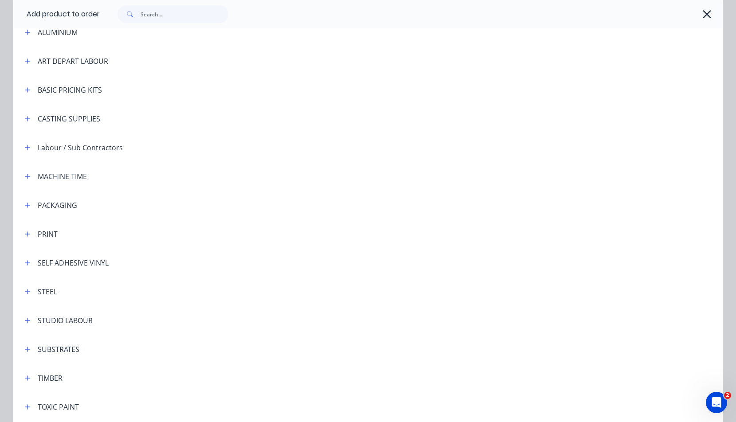
scroll to position [161, 0]
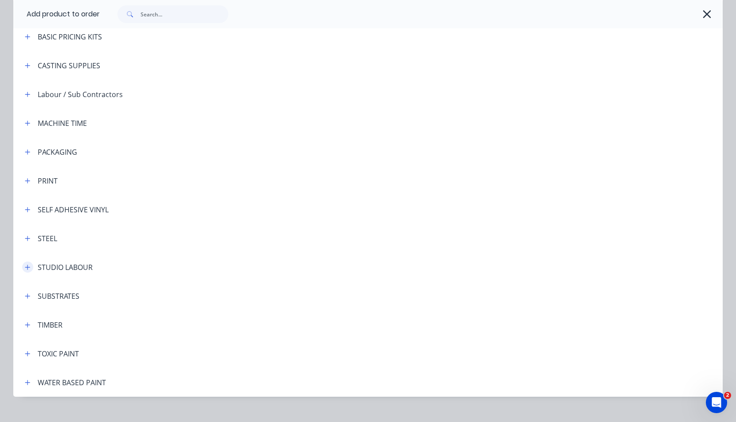
click at [25, 267] on icon "button" at bounding box center [27, 267] width 5 height 6
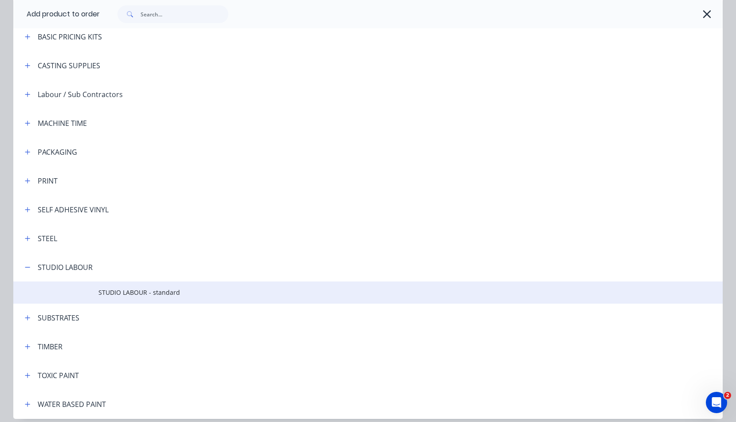
click at [127, 291] on span "STUDIO LABOUR - standard" at bounding box center [348, 292] width 500 height 9
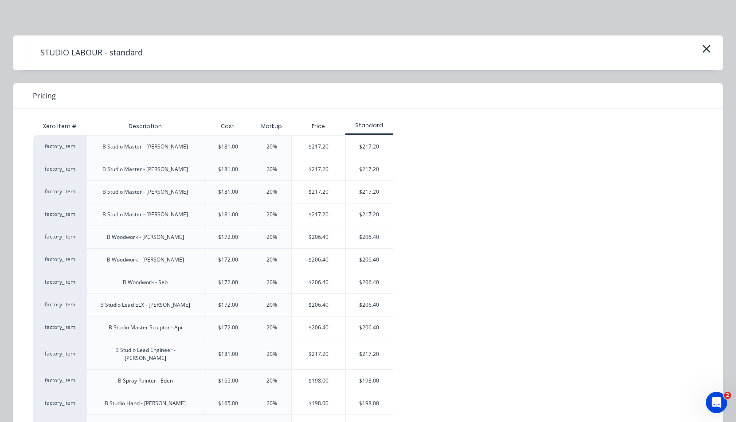
scroll to position [55, 0]
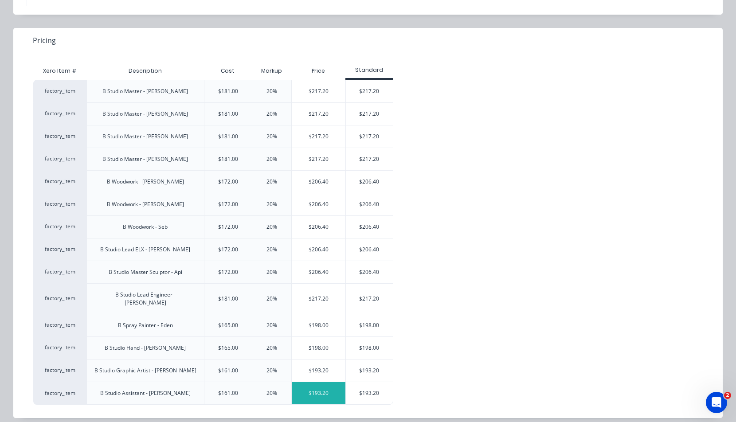
click at [313, 383] on div "$193.20" at bounding box center [319, 393] width 54 height 22
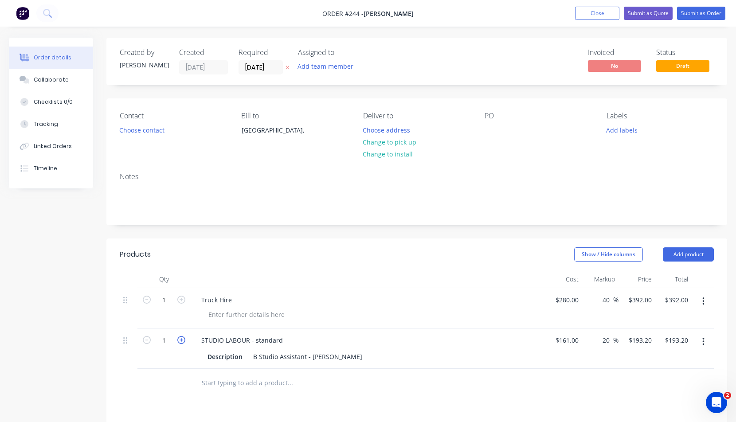
click at [181, 341] on icon "button" at bounding box center [181, 340] width 8 height 8
type input "2"
type input "$386.40"
click at [181, 341] on icon "button" at bounding box center [181, 340] width 8 height 8
type input "3"
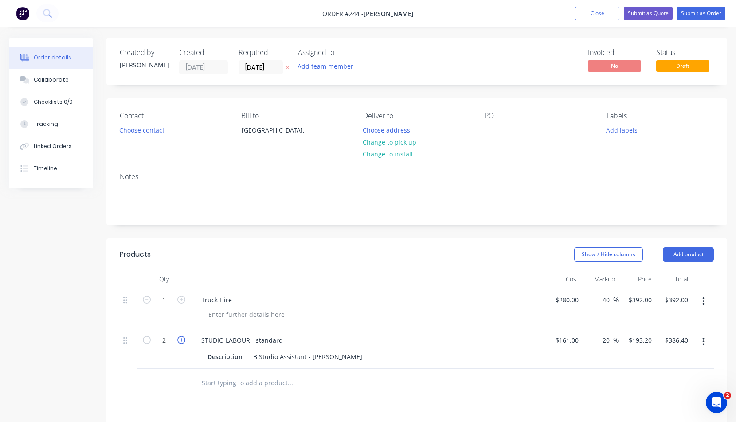
type input "$579.60"
click at [181, 341] on icon "button" at bounding box center [181, 340] width 8 height 8
type input "4"
type input "$772.80"
click at [458, 381] on div at bounding box center [327, 383] width 266 height 18
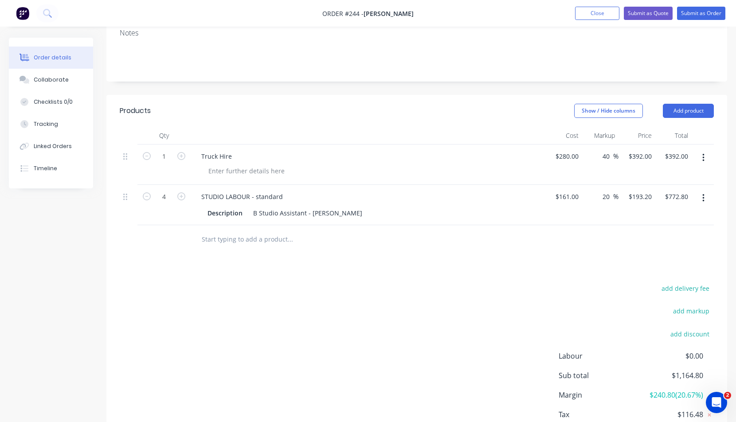
scroll to position [144, 0]
click at [646, 12] on button "Submit as Quote" at bounding box center [648, 13] width 49 height 13
